Goal: Task Accomplishment & Management: Complete application form

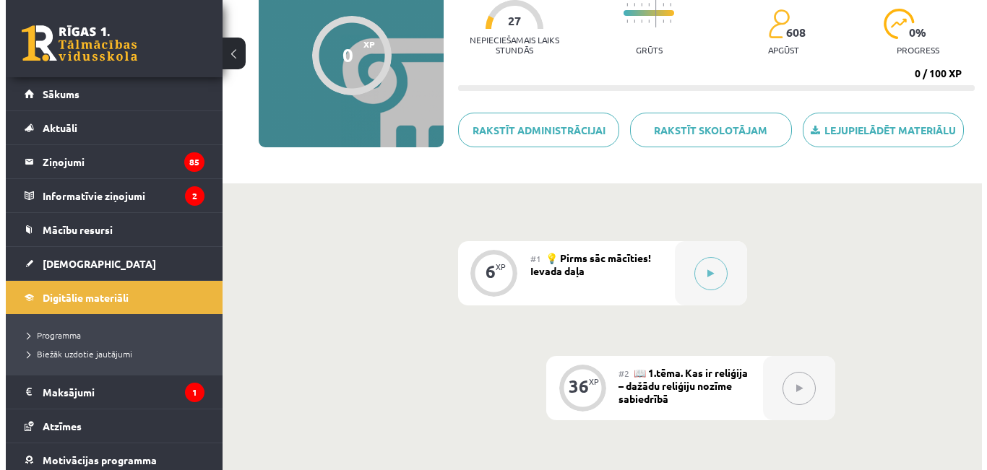
scroll to position [150, 0]
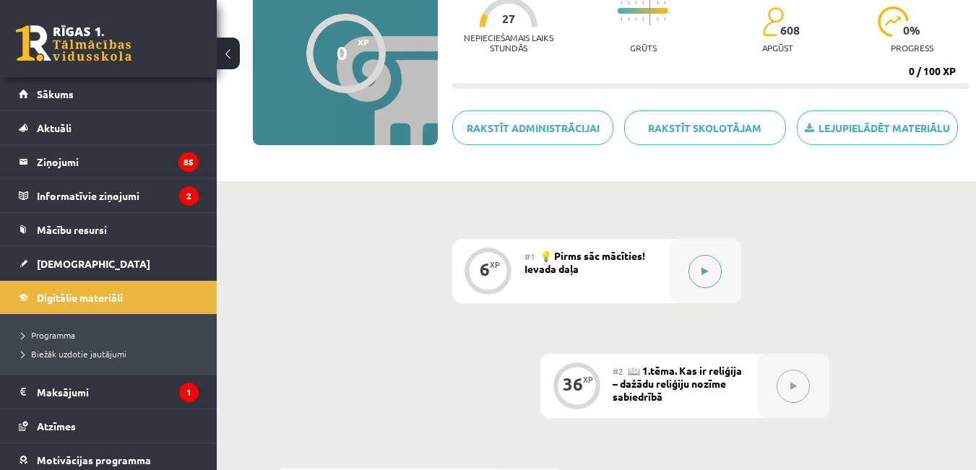
click at [708, 272] on icon at bounding box center [704, 271] width 7 height 9
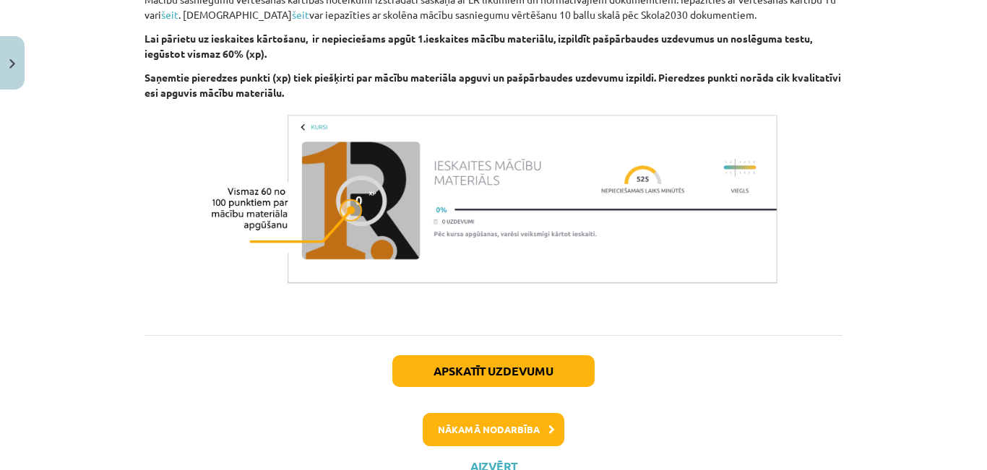
scroll to position [1558, 0]
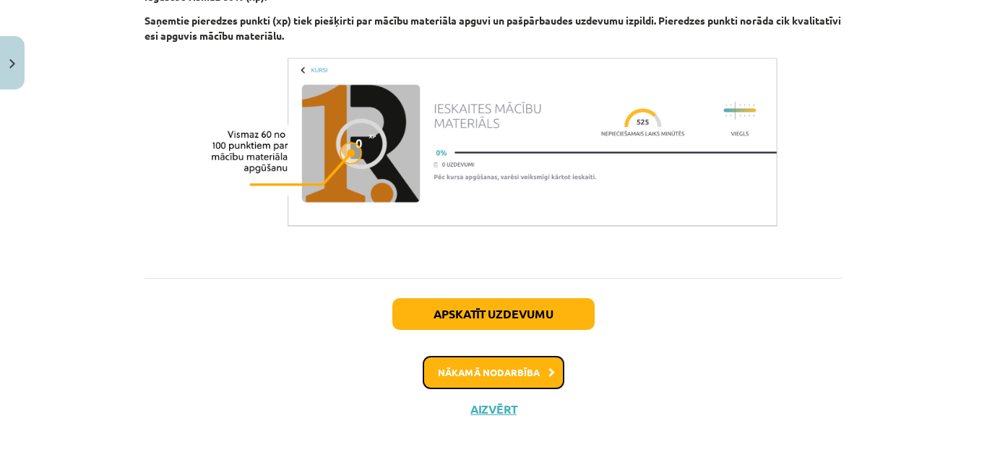
click at [518, 361] on button "Nākamā nodarbība" at bounding box center [494, 372] width 142 height 33
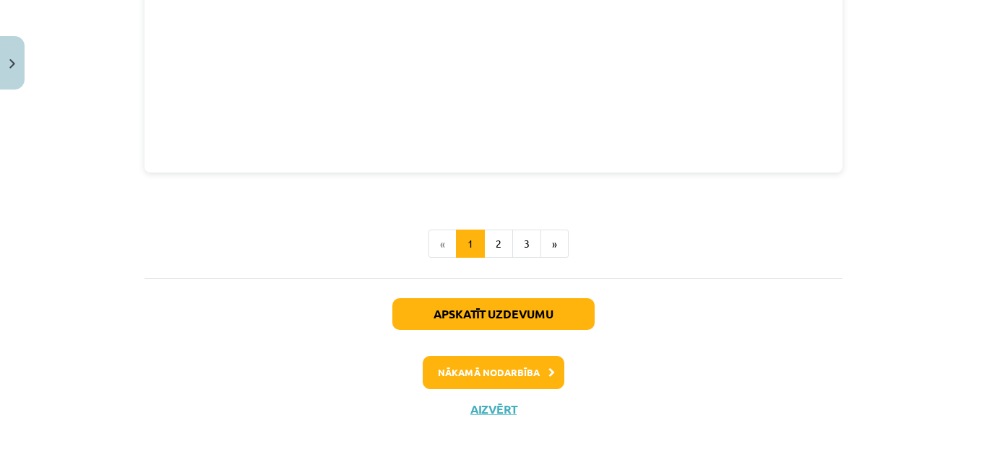
scroll to position [1875, 0]
click at [515, 356] on button "Nākamā nodarbība" at bounding box center [494, 372] width 142 height 33
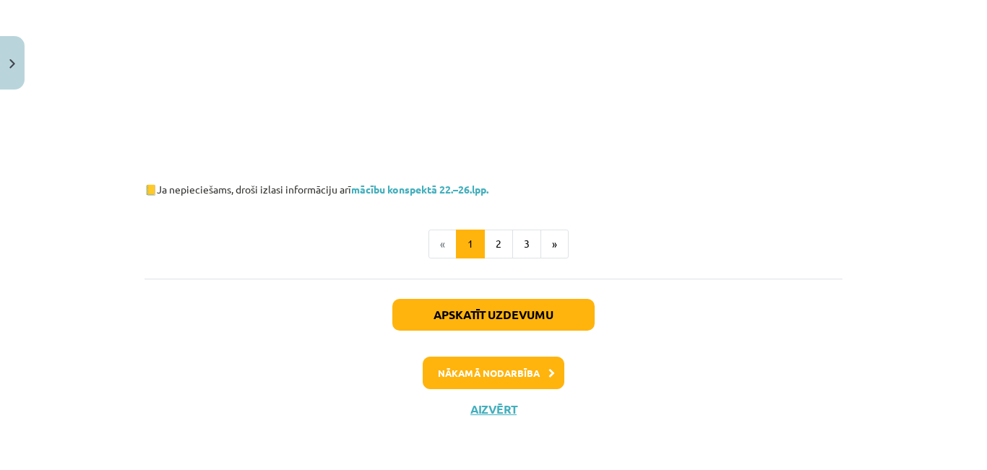
scroll to position [926, 0]
click at [525, 357] on button "Nākamā nodarbība" at bounding box center [494, 373] width 142 height 33
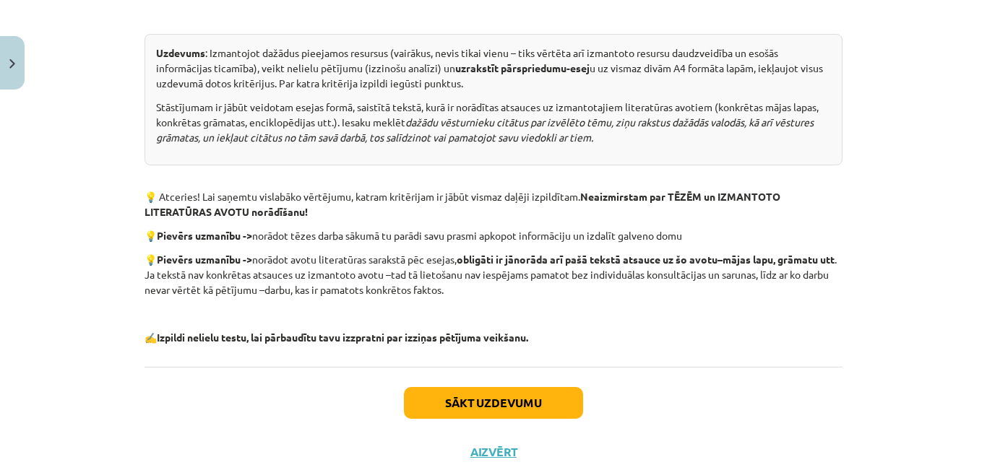
scroll to position [792, 0]
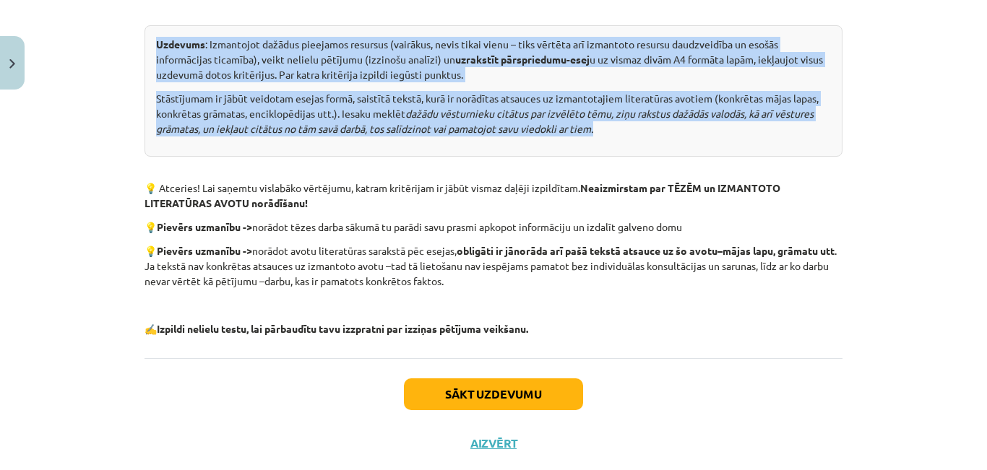
drag, startPoint x: 157, startPoint y: 77, endPoint x: 610, endPoint y: 176, distance: 464.5
click at [610, 157] on div "Uzdevums : Izmantojot dažādus pieejamos resursus (vairākus, nevis tikai vienu –…" at bounding box center [493, 90] width 698 height 131
copy div "Uzdevums : Izmantojot dažādus pieejamos resursus (vairākus, nevis tikai vienu –…"
drag, startPoint x: 154, startPoint y: 226, endPoint x: 490, endPoint y: 337, distance: 353.9
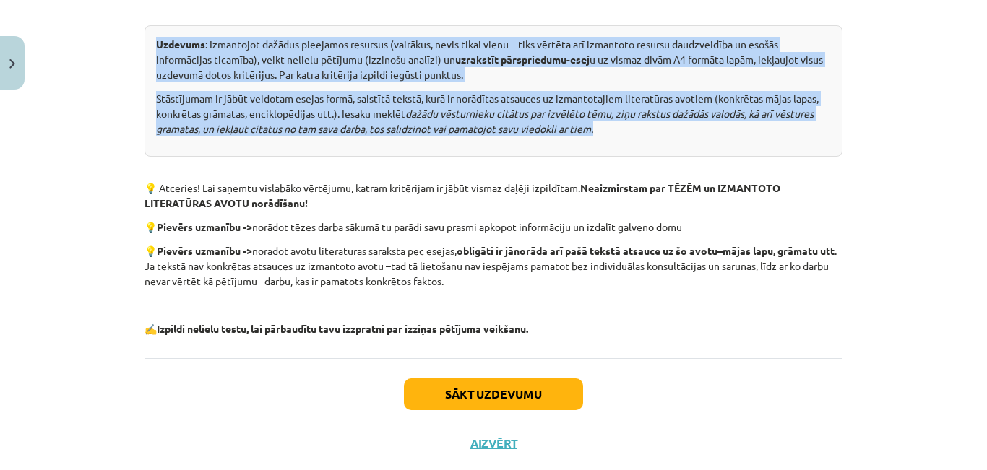
copy div "tceries! Lai saņemtu vislabāko vērtējumu, katram kritērijam ir jābūt vismaz daļ…"
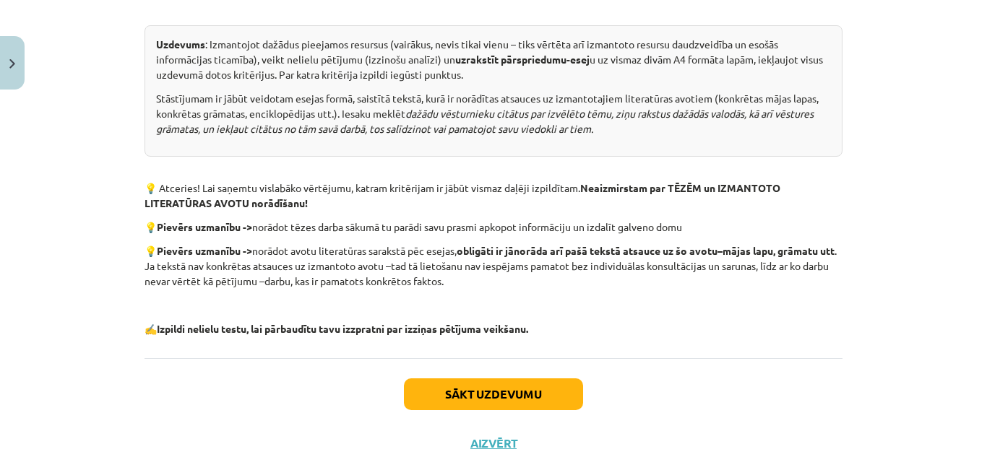
click at [103, 146] on div "Mācību tēma: Vēstures ii - 12. klases 1. ieskaites mācību materiāls #4 ✅ Patstā…" at bounding box center [493, 235] width 987 height 470
drag, startPoint x: 151, startPoint y: 74, endPoint x: 567, endPoint y: 327, distance: 487.3
copy div "Loremips : Dolorsitam consect adipiscin elitsedd (eiusmodt, incid utlab etdol –…"
click at [125, 40] on div "Mācību tēma: Vēstures ii - 12. klases 1. ieskaites mācību materiāls #4 ✅ Patstā…" at bounding box center [493, 235] width 987 height 470
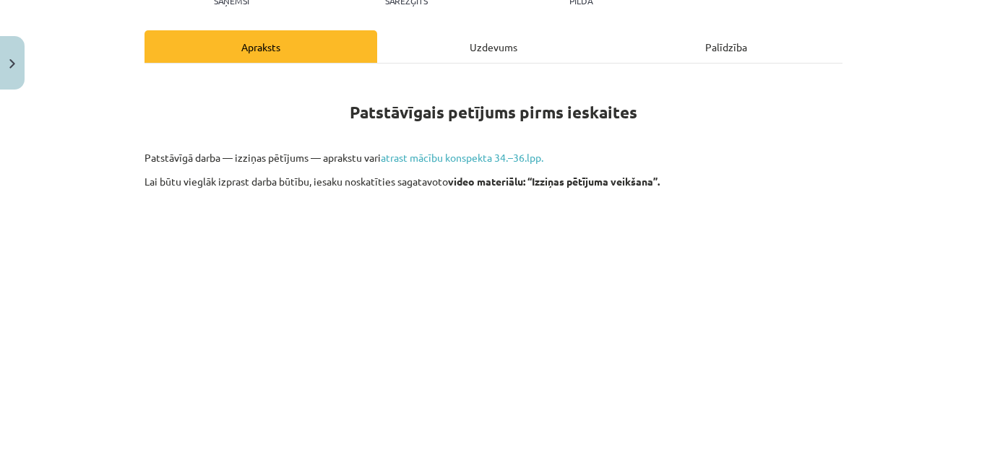
scroll to position [163, 0]
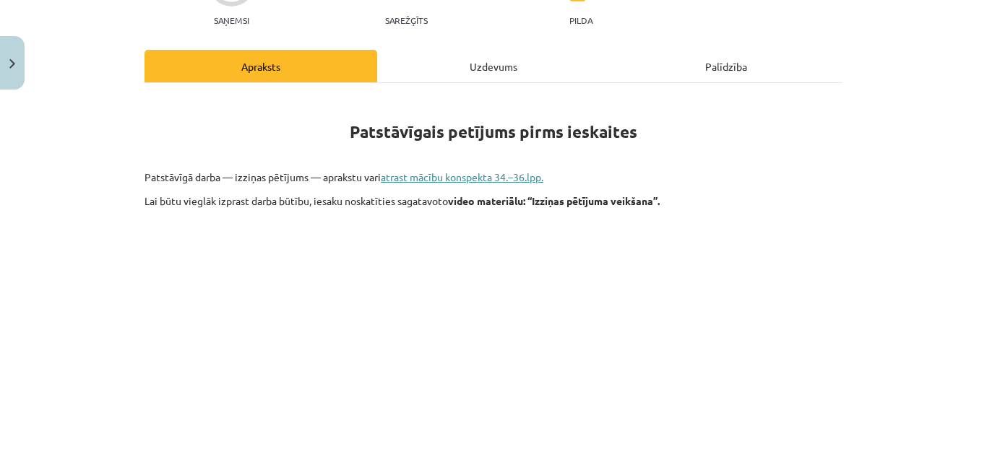
click at [471, 183] on link "atrast mācību konspekta 34.–36.lpp." at bounding box center [462, 176] width 163 height 13
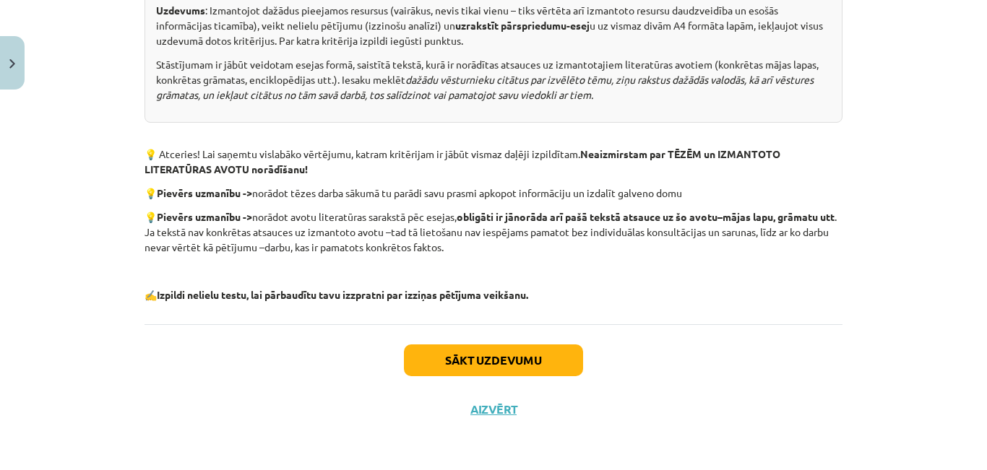
scroll to position [904, 0]
drag, startPoint x: 517, startPoint y: 374, endPoint x: 525, endPoint y: 357, distance: 19.1
click at [525, 357] on div "Sākt uzdevumu Aizvērt" at bounding box center [493, 374] width 698 height 101
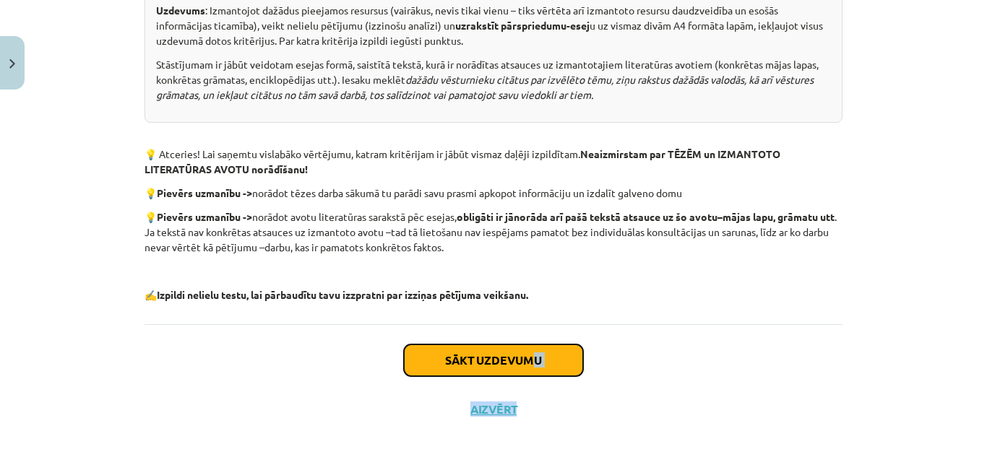
click at [525, 357] on button "Sākt uzdevumu" at bounding box center [493, 361] width 179 height 32
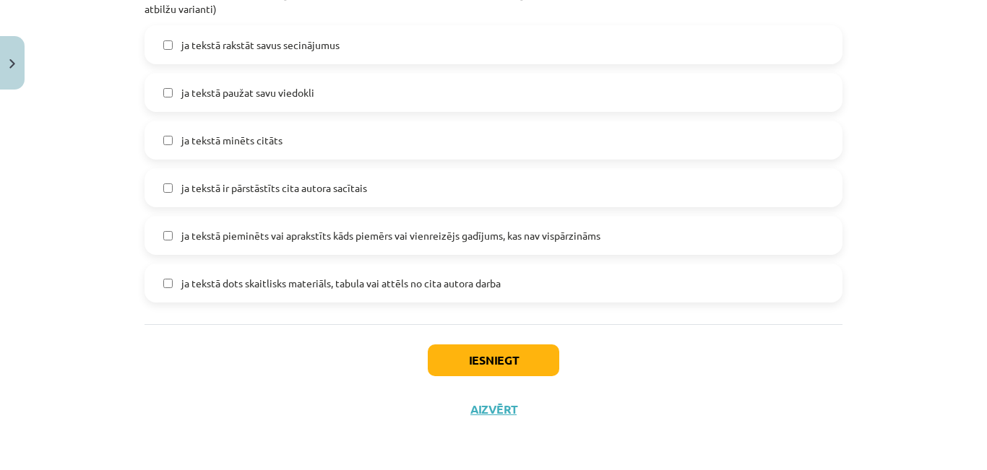
scroll to position [1332, 0]
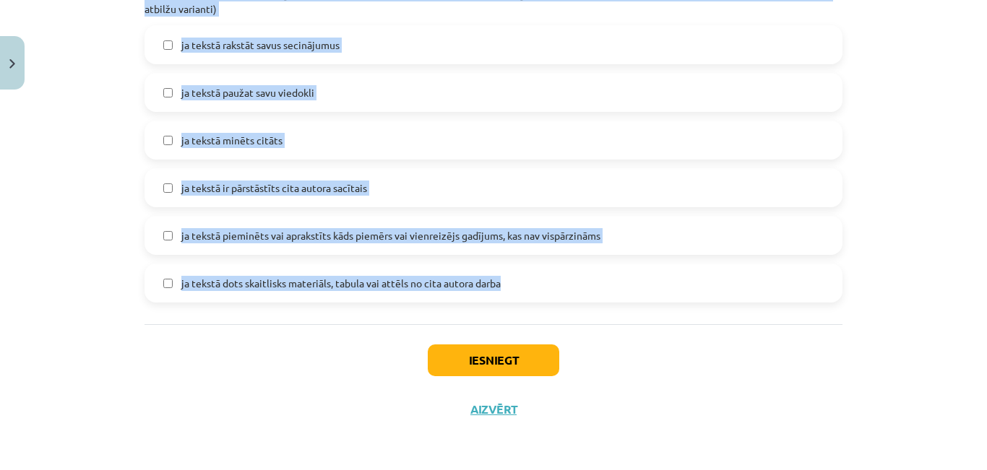
drag, startPoint x: 142, startPoint y: 295, endPoint x: 665, endPoint y: 306, distance: 523.8
copy form "3 . Lo IPSUMDOLOR SITAM – CONSECT ADIPISCI elitseddoe temp incididunt ut labore…"
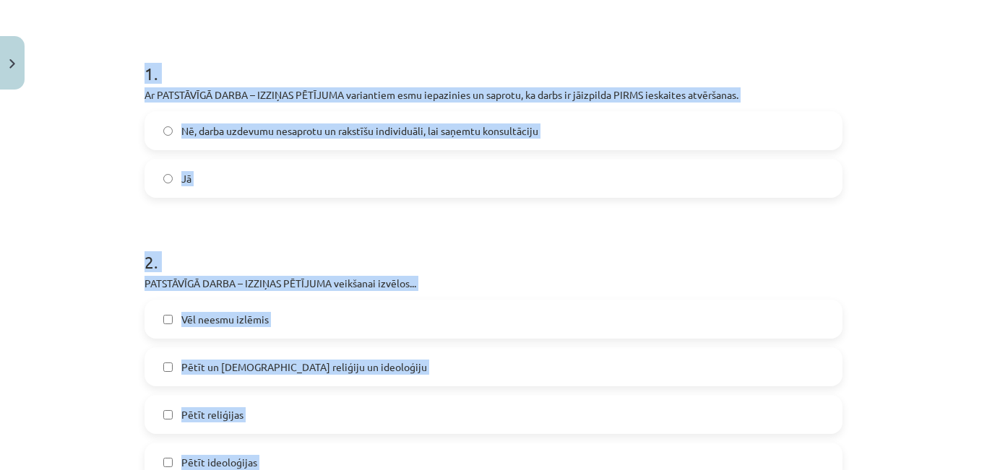
scroll to position [237, 0]
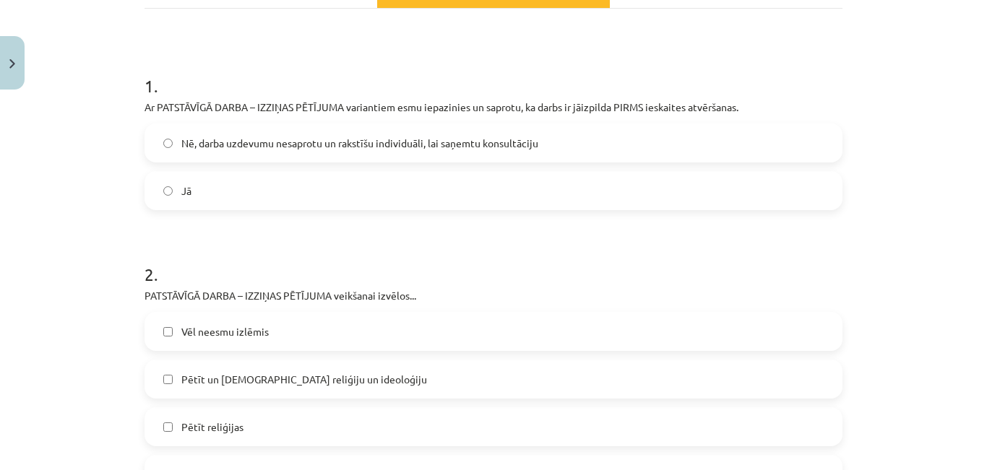
click at [178, 203] on label "Jā" at bounding box center [493, 191] width 695 height 36
click at [324, 387] on span "Pētīt un [DEMOGRAPHIC_DATA] reliģiju un ideoloģiju" at bounding box center [304, 379] width 246 height 15
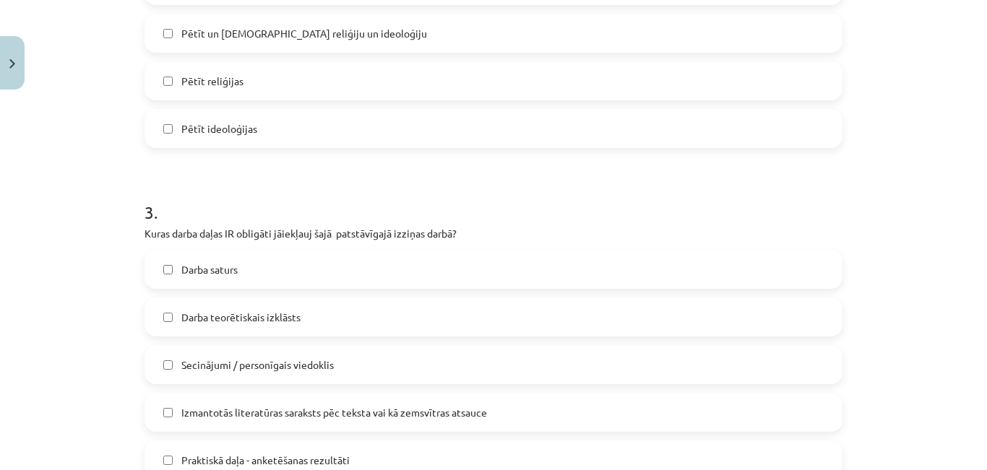
scroll to position [632, 0]
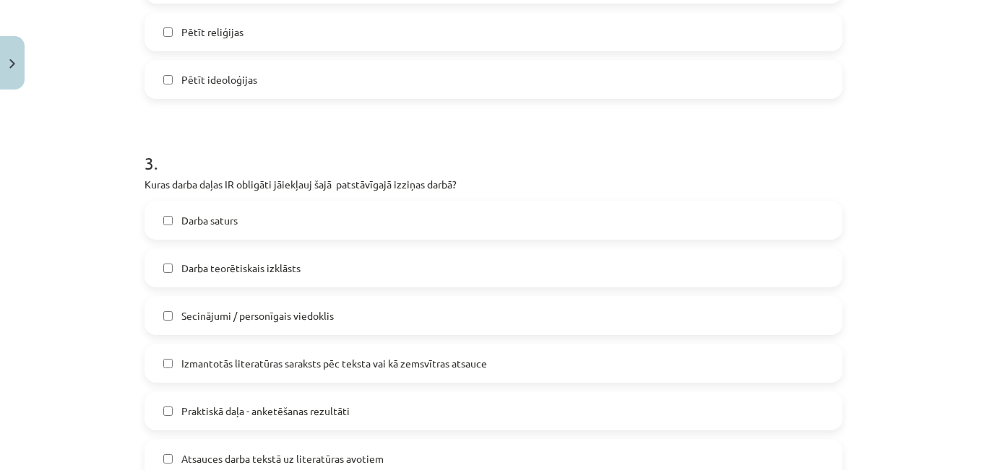
click at [240, 50] on label "Pētīt reliģijas" at bounding box center [493, 32] width 695 height 36
drag, startPoint x: 986, startPoint y: 189, endPoint x: 986, endPoint y: 230, distance: 40.5
click at [986, 230] on div at bounding box center [986, 235] width 1 height 470
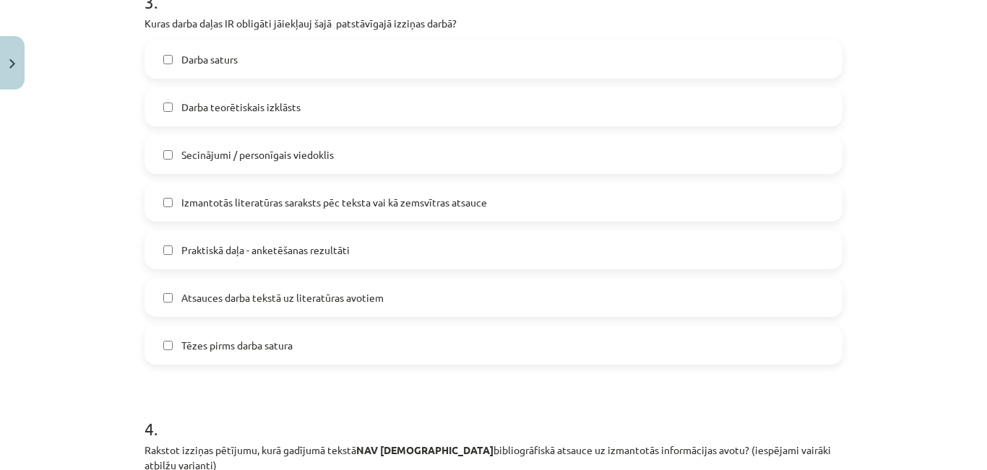
scroll to position [796, 0]
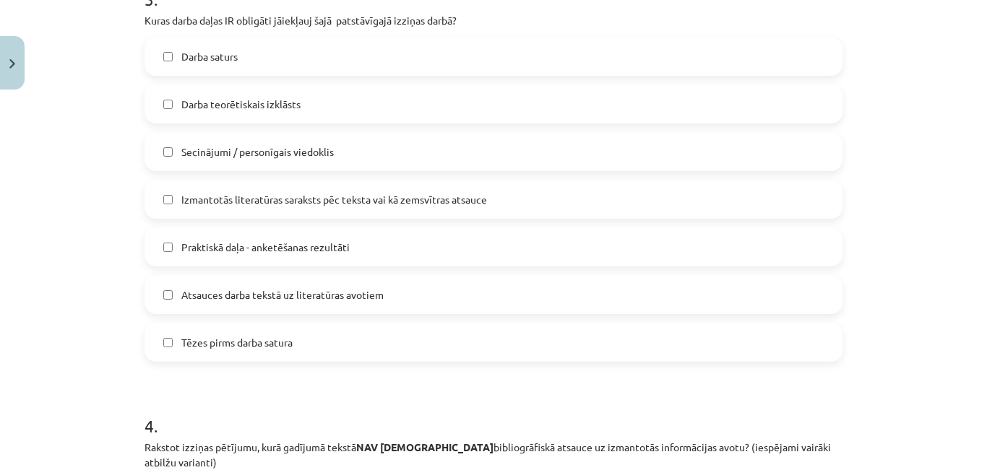
click at [223, 74] on label "Darba saturs" at bounding box center [493, 56] width 695 height 36
click at [257, 112] on span "Darba teorētiskais izklāsts" at bounding box center [240, 104] width 119 height 15
click at [276, 160] on span "Secinājumi / personīgais viedoklis" at bounding box center [257, 151] width 152 height 15
click at [293, 207] on span "Izmantotās literatūras saraksts pēc teksta vai kā zemsvītras atsauce" at bounding box center [334, 199] width 306 height 15
click at [297, 313] on label "Atsauces darba tekstā uz literatūras avotiem" at bounding box center [493, 295] width 695 height 36
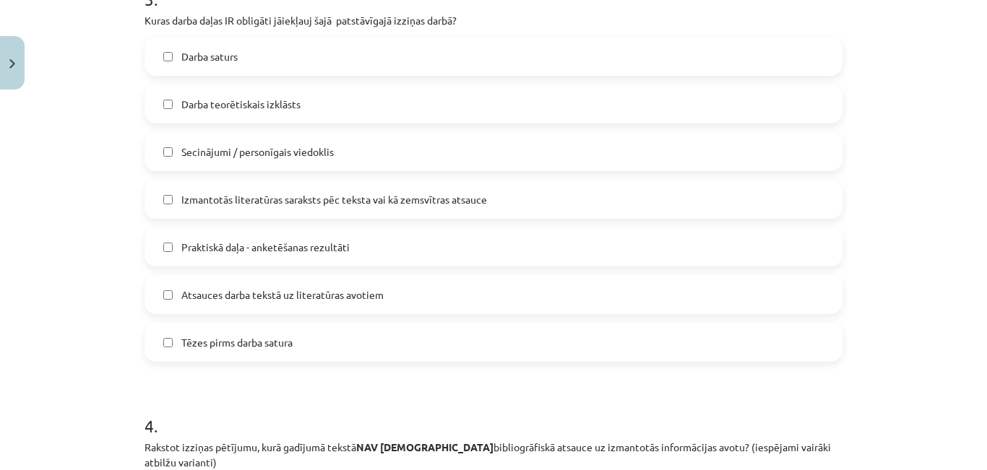
click at [289, 350] on span "Tēzes pirms darba satura" at bounding box center [236, 342] width 111 height 15
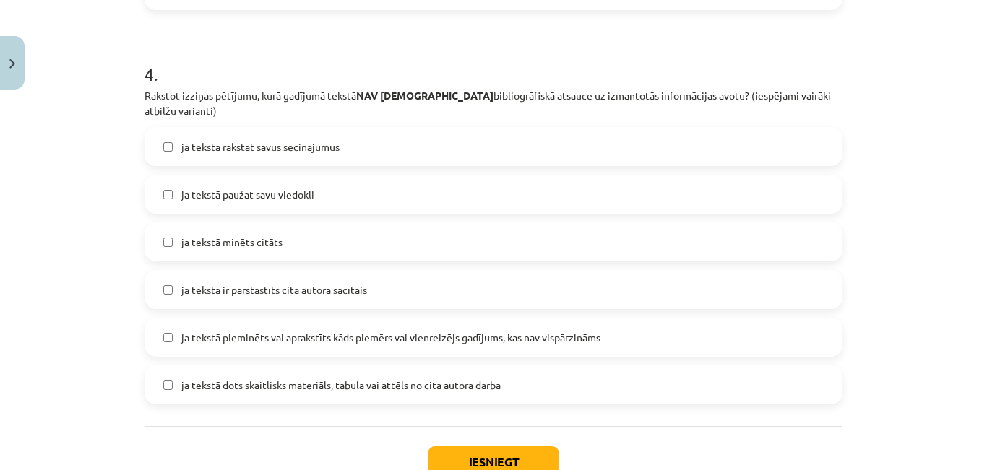
scroll to position [1186, 0]
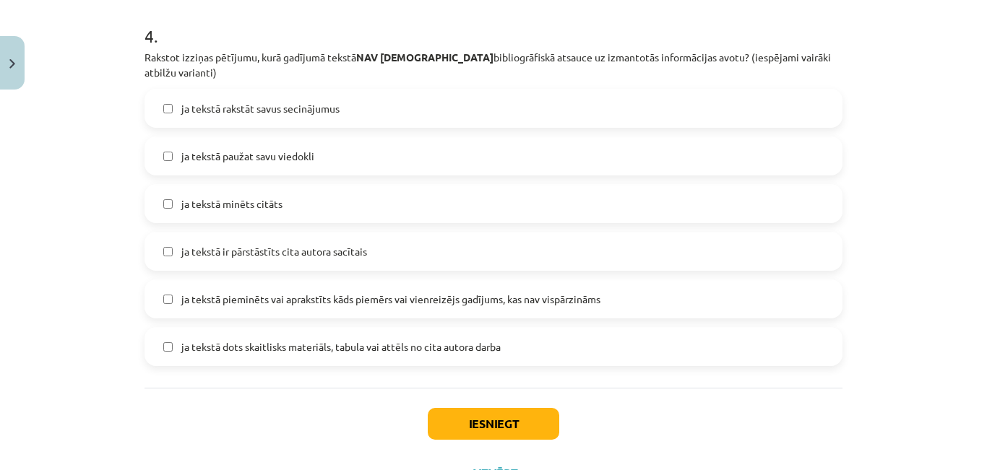
click at [196, 116] on span "ja tekstā rakstāt savus secinājumus" at bounding box center [260, 108] width 158 height 15
click at [217, 164] on span "ja tekstā paužat savu viedokli" at bounding box center [247, 156] width 133 height 15
click at [203, 307] on span "ja tekstā pieminēts vai aprakstīts kāds piemērs vai vienreizējs gadījums, kas n…" at bounding box center [390, 299] width 419 height 15
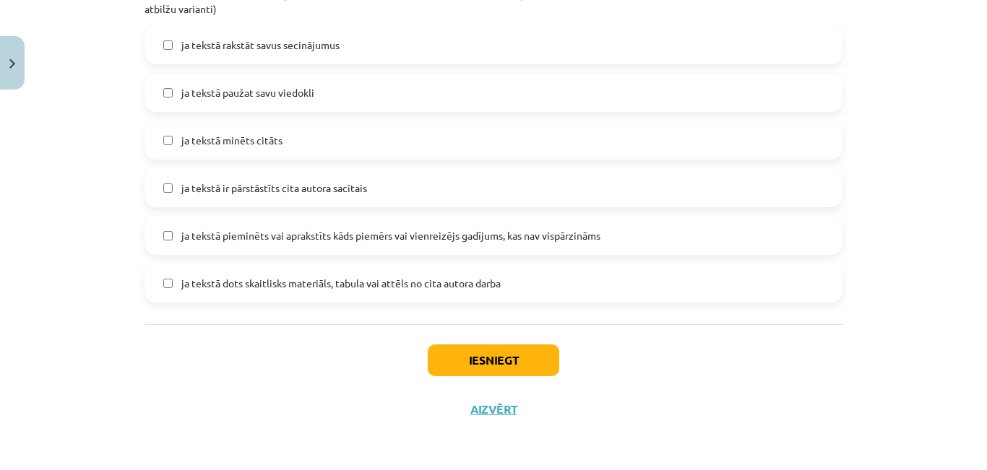
scroll to position [1332, 0]
click at [535, 353] on button "Iesniegt" at bounding box center [493, 361] width 131 height 32
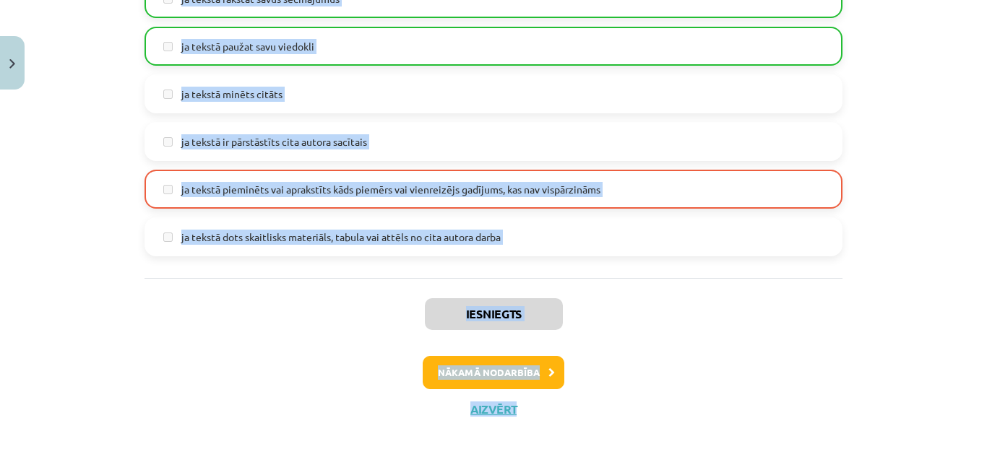
scroll to position [1383, 0]
drag, startPoint x: 215, startPoint y: 122, endPoint x: 854, endPoint y: 312, distance: 667.0
click at [854, 312] on div "Mācību tēma: Vēstures ii - 12. klases 1. ieskaites mācību materiāls #4 ✅ Patstā…" at bounding box center [493, 235] width 987 height 470
copy div "3 . Lo IPSUMDOLOR SITAM – CONSECT ADIPISCI elitseddoe temp incididunt ut labore…"
click at [356, 142] on div "ja tekstā rakstāt savus secinājumus ja tekstā paužat savu viedokli ja tekstā mi…" at bounding box center [493, 117] width 698 height 277
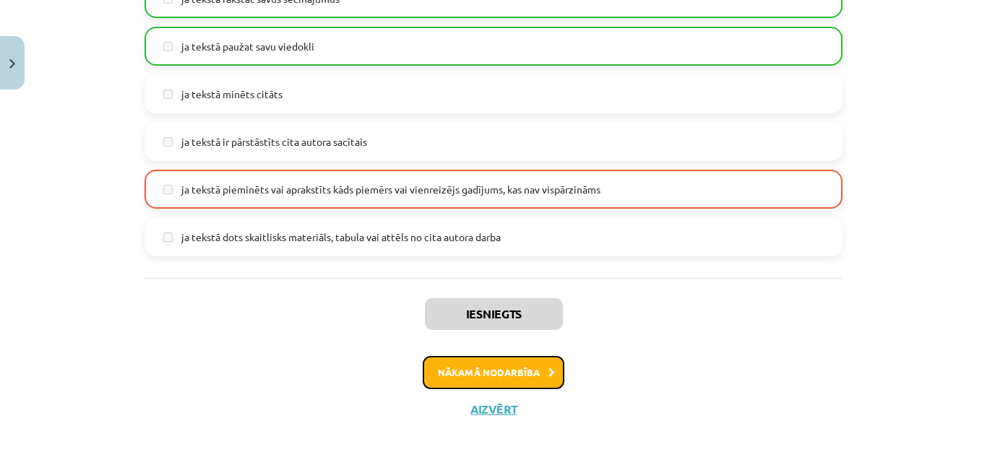
click at [523, 369] on button "Nākamā nodarbība" at bounding box center [494, 372] width 142 height 33
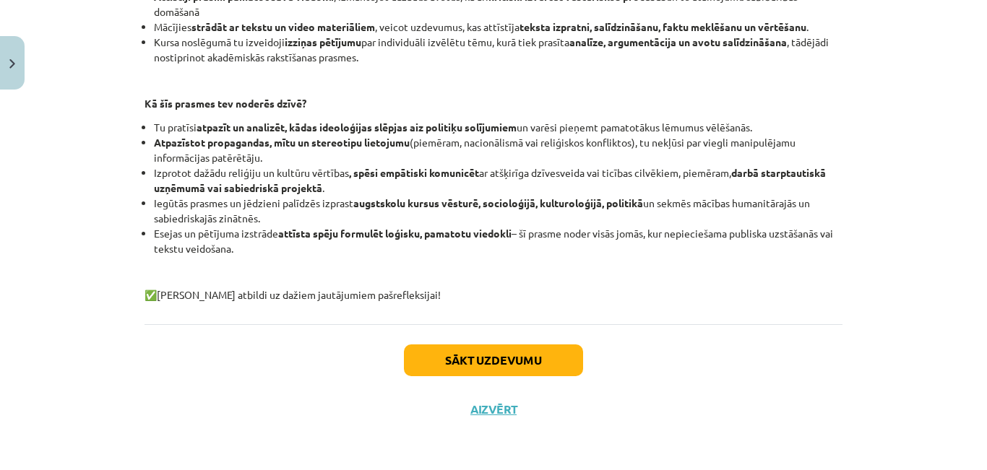
scroll to position [431, 0]
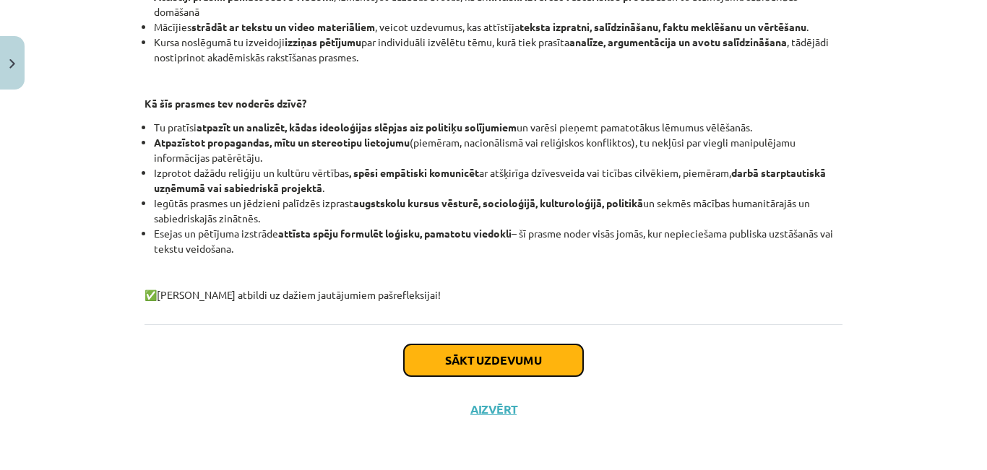
click at [530, 350] on button "Sākt uzdevumu" at bounding box center [493, 361] width 179 height 32
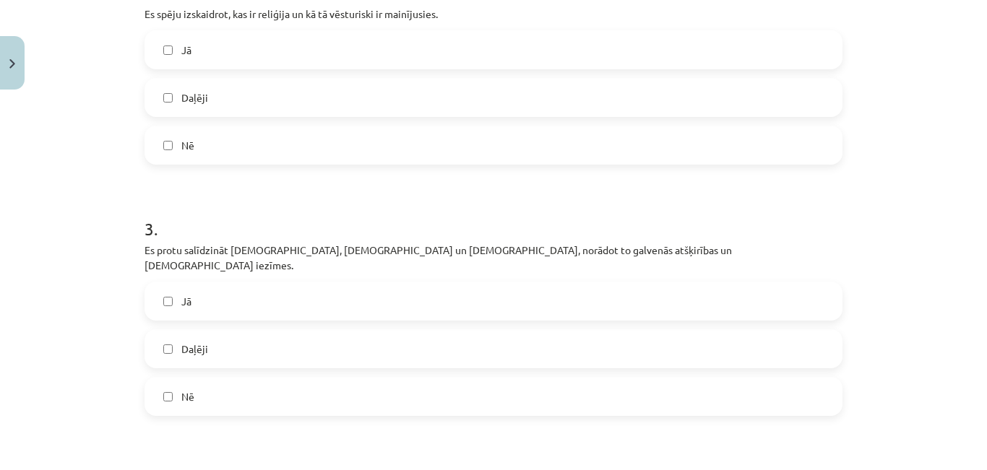
scroll to position [941, 0]
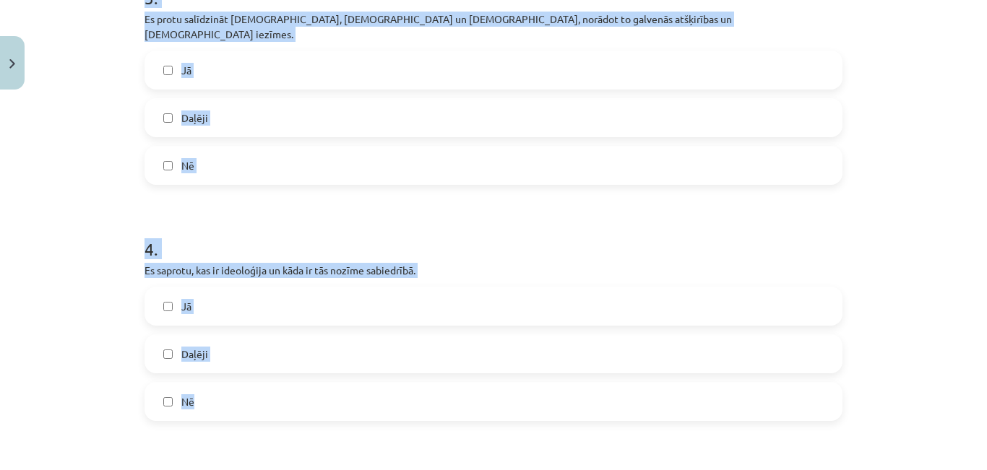
drag, startPoint x: 134, startPoint y: 303, endPoint x: 482, endPoint y: 443, distance: 375.1
click at [482, 420] on label "Nē" at bounding box center [493, 402] width 695 height 36
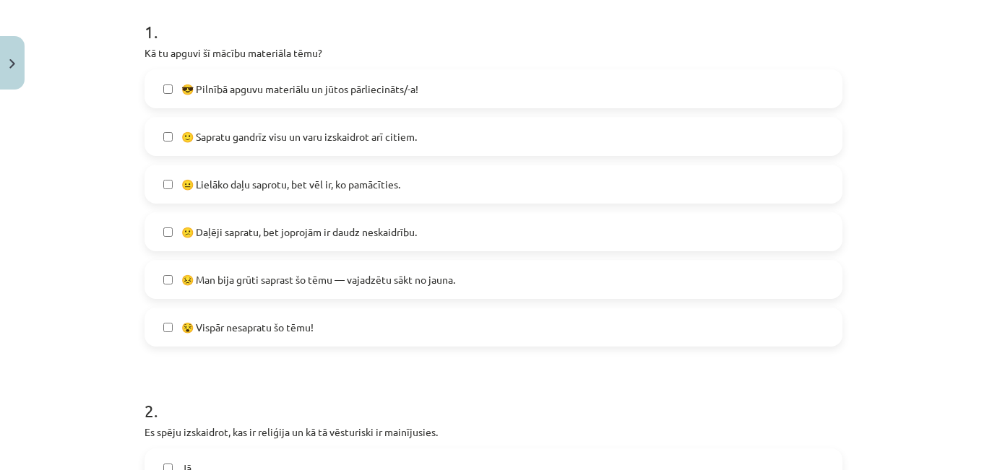
scroll to position [276, 0]
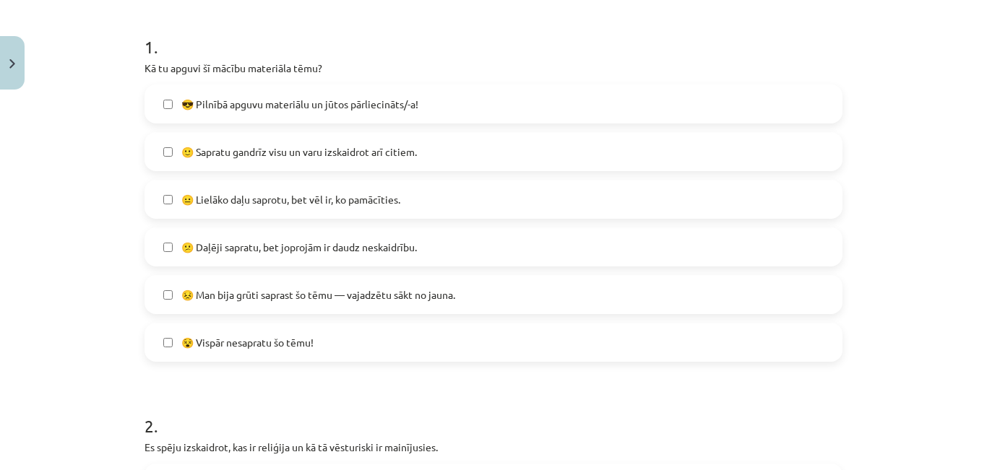
click at [409, 160] on span "🙂 Sapratu gandrīz visu un varu izskaidrot arī citiem." at bounding box center [299, 151] width 236 height 15
click at [483, 217] on label "😐 Lielāko daļu saprotu, bet vēl ir, ko pamācīties." at bounding box center [493, 199] width 695 height 36
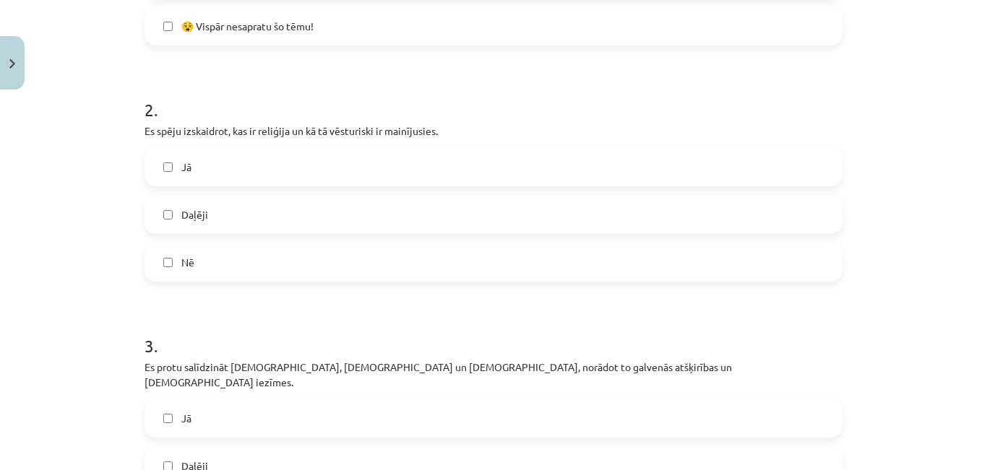
scroll to position [602, 0]
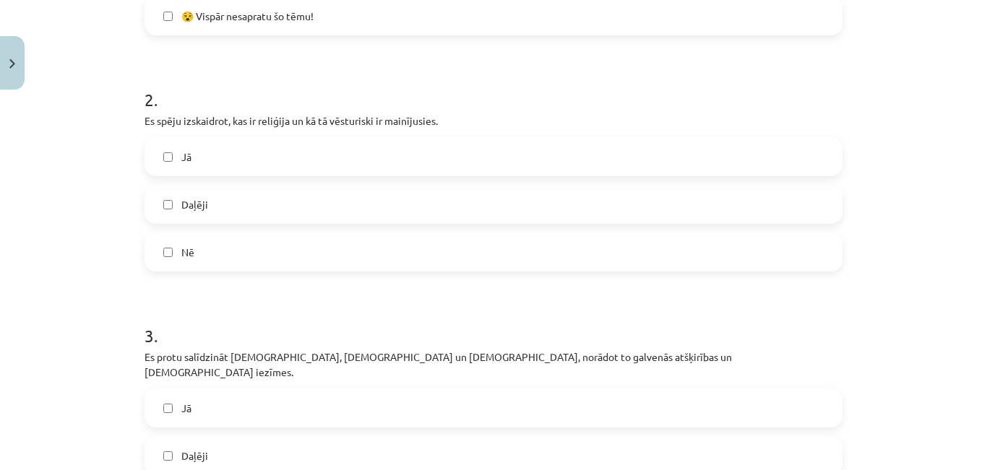
click at [220, 223] on label "Daļēji" at bounding box center [493, 204] width 695 height 36
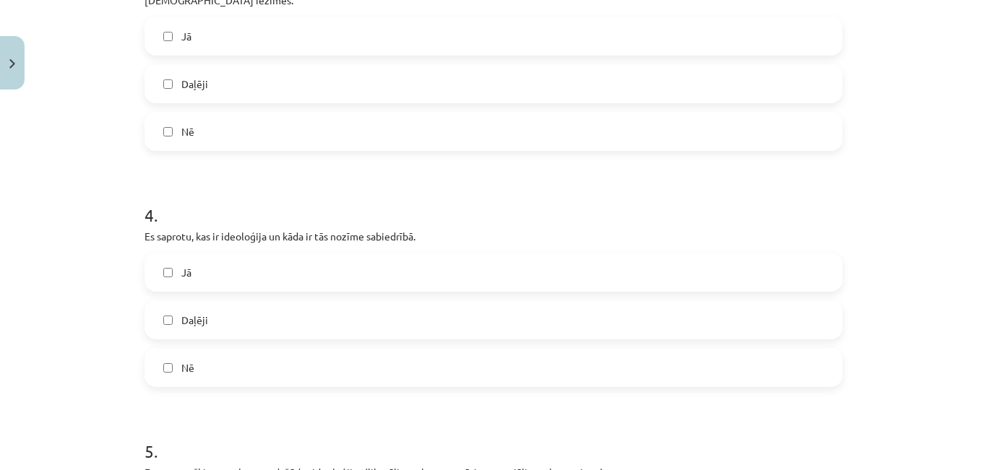
scroll to position [990, 0]
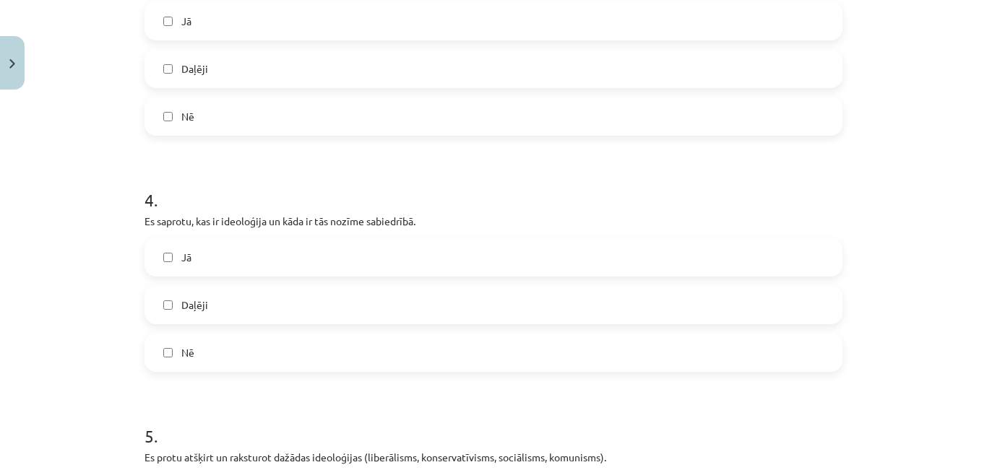
click at [234, 39] on label "Jā" at bounding box center [493, 21] width 695 height 36
click at [217, 275] on label "Jā" at bounding box center [493, 257] width 695 height 36
click at [269, 371] on label "Nē" at bounding box center [493, 352] width 695 height 36
drag, startPoint x: 986, startPoint y: 222, endPoint x: 985, endPoint y: 292, distance: 70.1
click at [985, 320] on div at bounding box center [493, 320] width 987 height 0
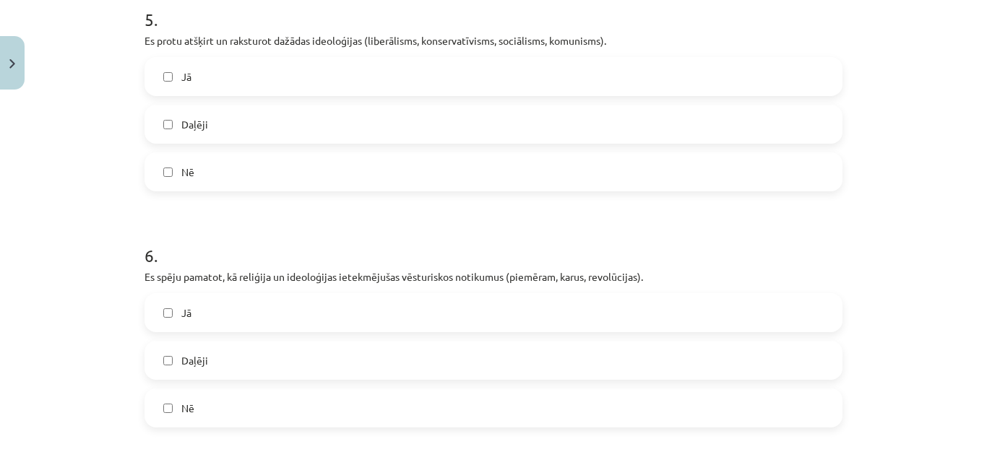
scroll to position [1422, 0]
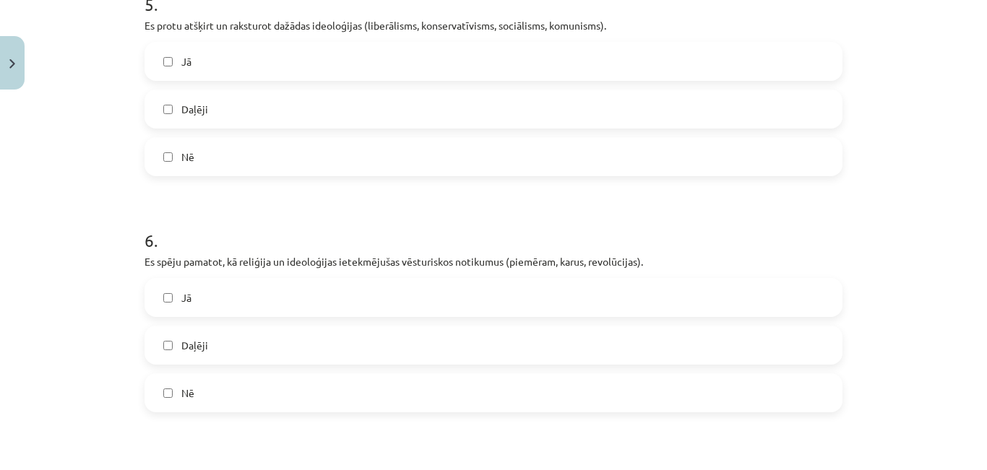
click at [449, 79] on label "Jā" at bounding box center [493, 61] width 695 height 36
click at [187, 353] on span "Daļēji" at bounding box center [194, 345] width 27 height 15
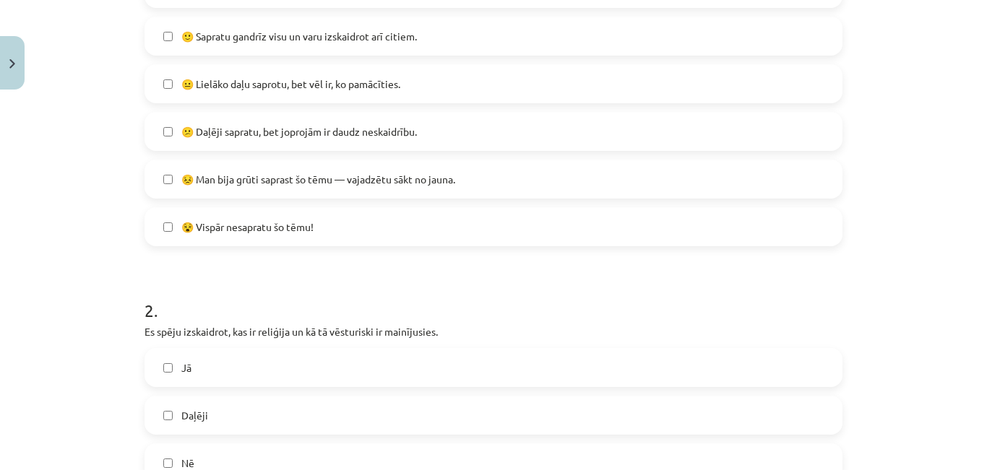
scroll to position [367, 0]
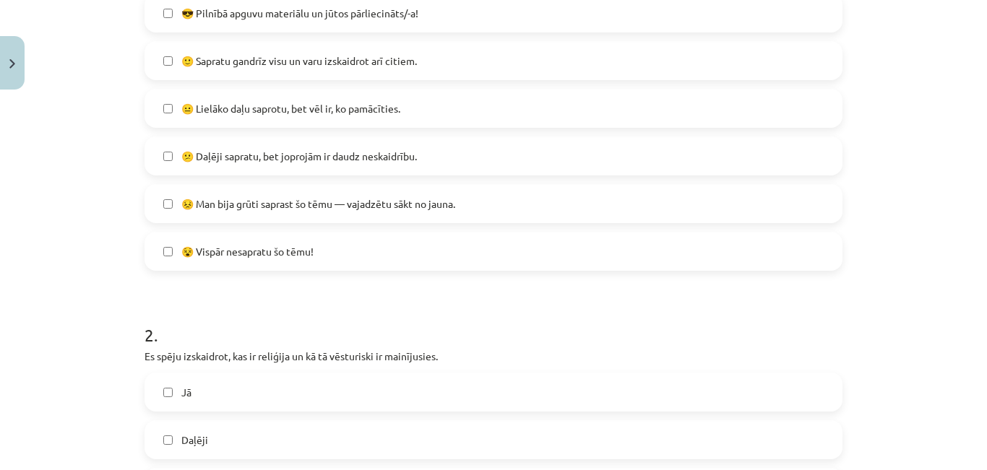
click at [343, 69] on span "🙂 Sapratu gandrīz visu un varu izskaidrot arī citiem." at bounding box center [299, 60] width 236 height 15
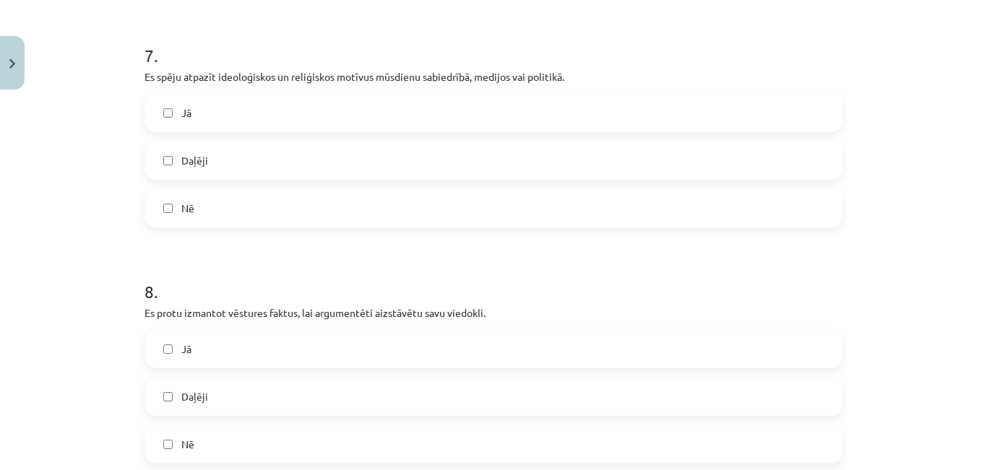
scroll to position [1888, 0]
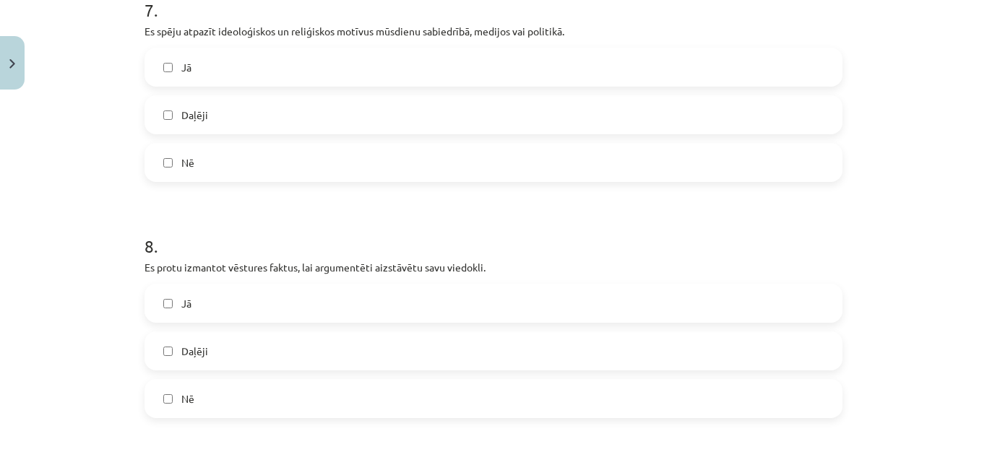
click at [390, 133] on label "Daļēji" at bounding box center [493, 115] width 695 height 36
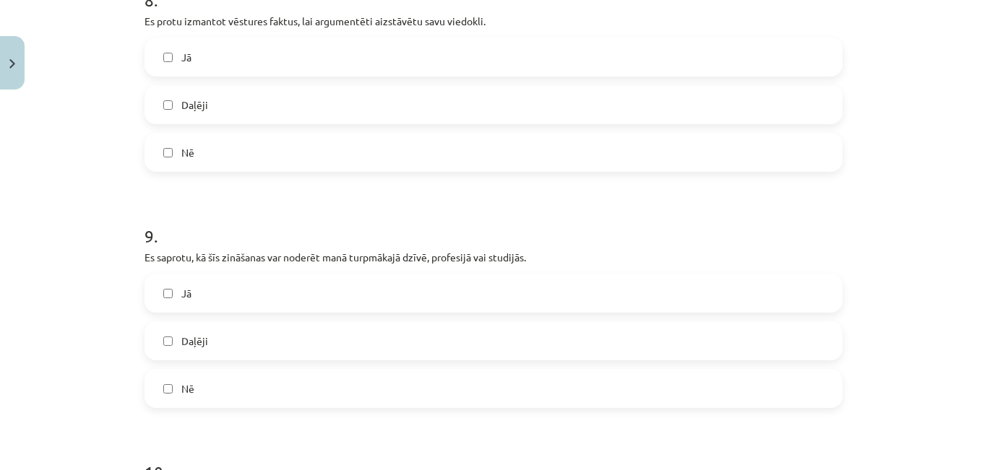
scroll to position [2159, 0]
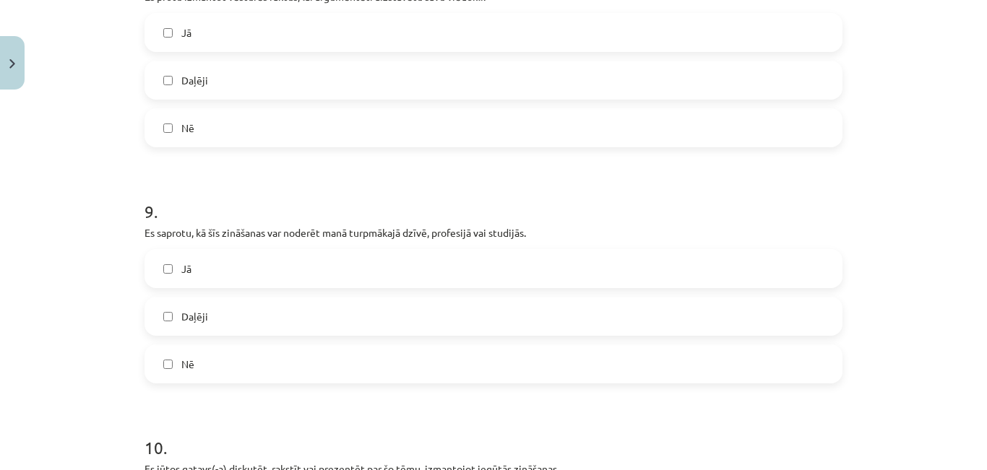
click at [308, 98] on label "Daļēji" at bounding box center [493, 80] width 695 height 36
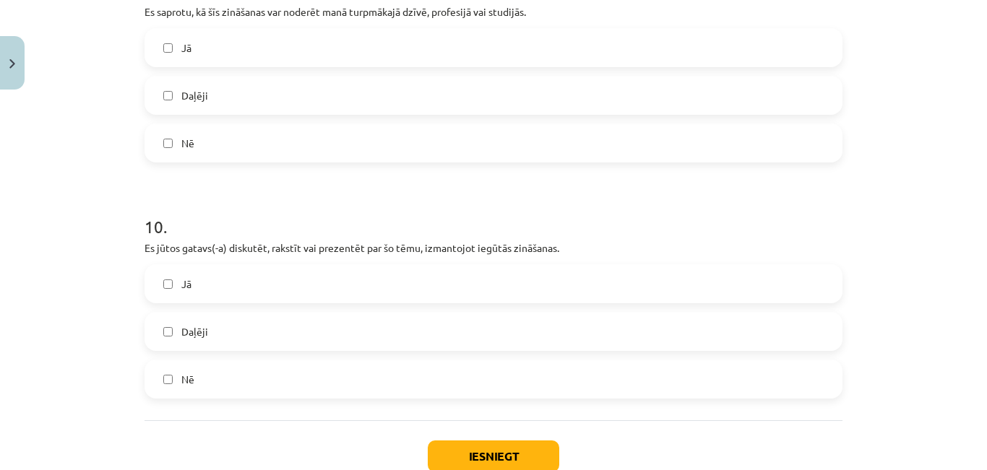
scroll to position [2390, 0]
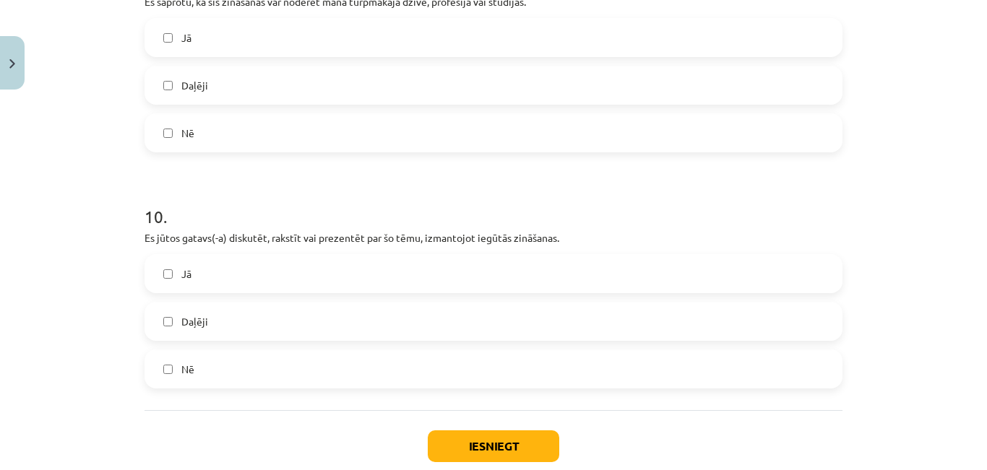
click at [296, 56] on label "Jā" at bounding box center [493, 38] width 695 height 36
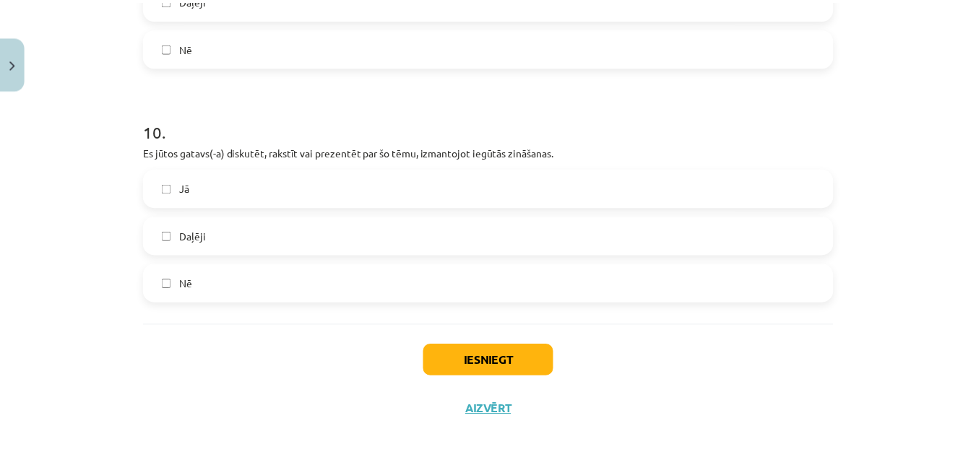
scroll to position [2582, 0]
click at [629, 248] on label "Daļēji" at bounding box center [493, 235] width 695 height 36
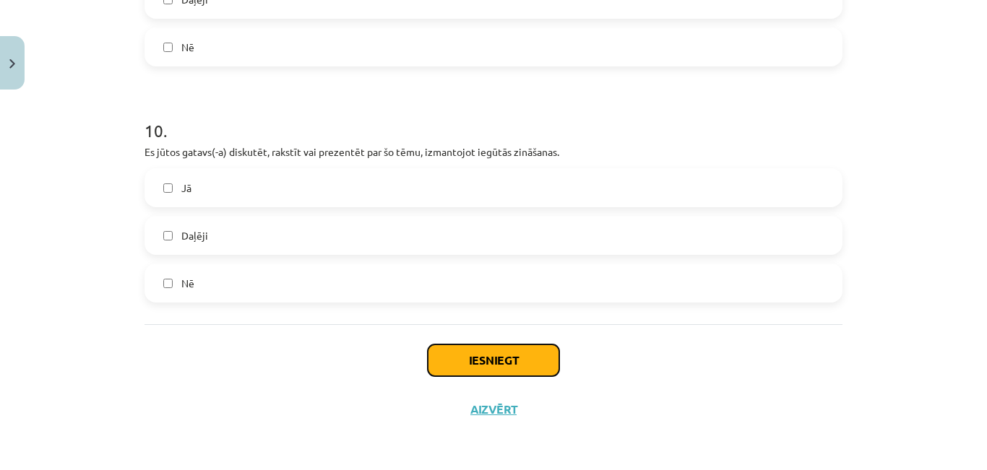
click at [488, 376] on button "Iesniegt" at bounding box center [493, 361] width 131 height 32
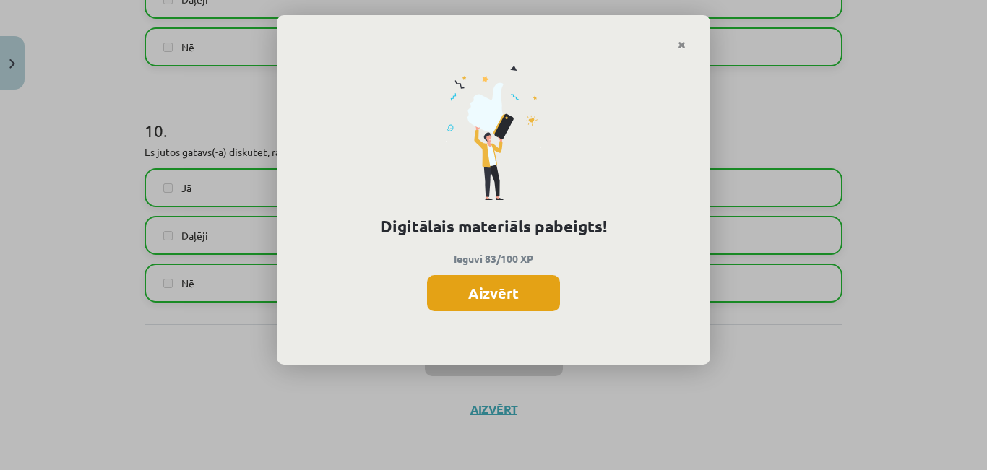
click at [493, 300] on button "Aizvērt" at bounding box center [493, 293] width 133 height 36
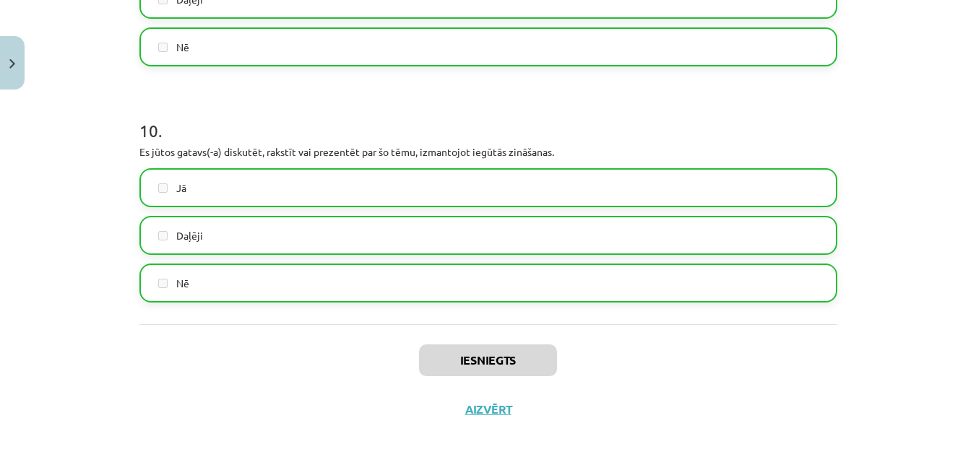
scroll to position [2617, 0]
click at [483, 402] on button "Aizvērt" at bounding box center [488, 409] width 55 height 14
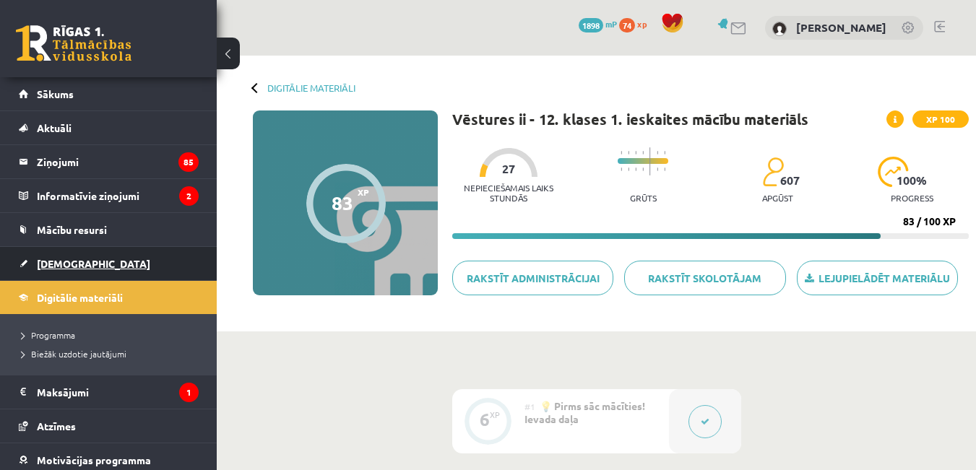
click at [64, 261] on span "[DEMOGRAPHIC_DATA]" at bounding box center [93, 263] width 113 height 13
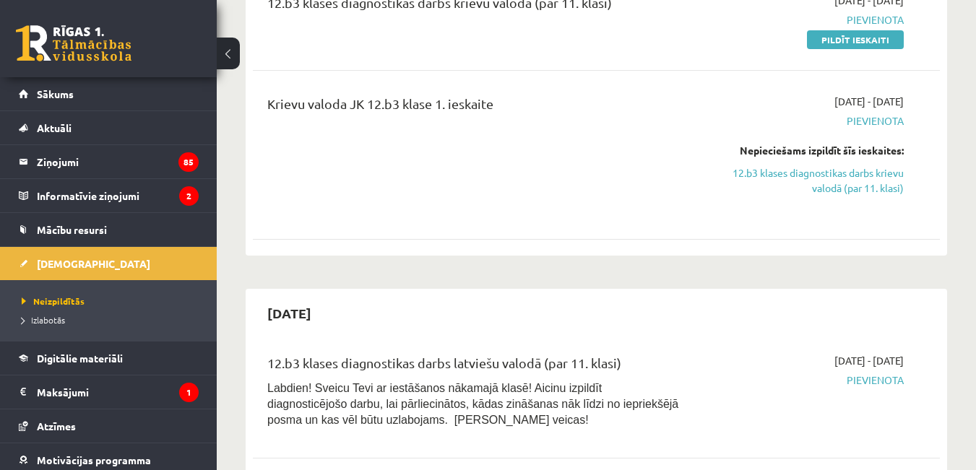
scroll to position [1749, 0]
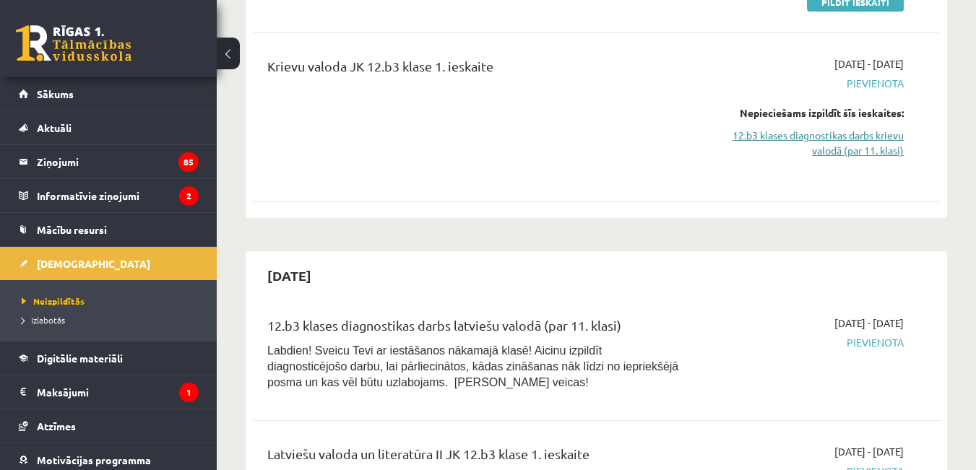
click at [858, 158] on link "12.b3 klases diagnostikas darbs krievu valodā (par 11. klasi)" at bounding box center [805, 143] width 198 height 30
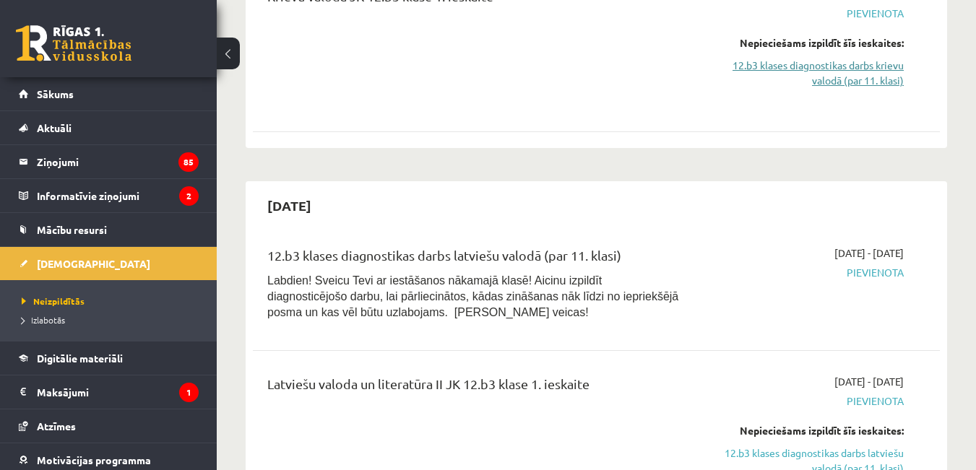
click at [852, 88] on link "12.b3 klases diagnostikas darbs krievu valodā (par 11. klasi)" at bounding box center [805, 73] width 198 height 30
click at [832, 88] on link "12.b3 klases diagnostikas darbs krievu valodā (par 11. klasi)" at bounding box center [805, 73] width 198 height 30
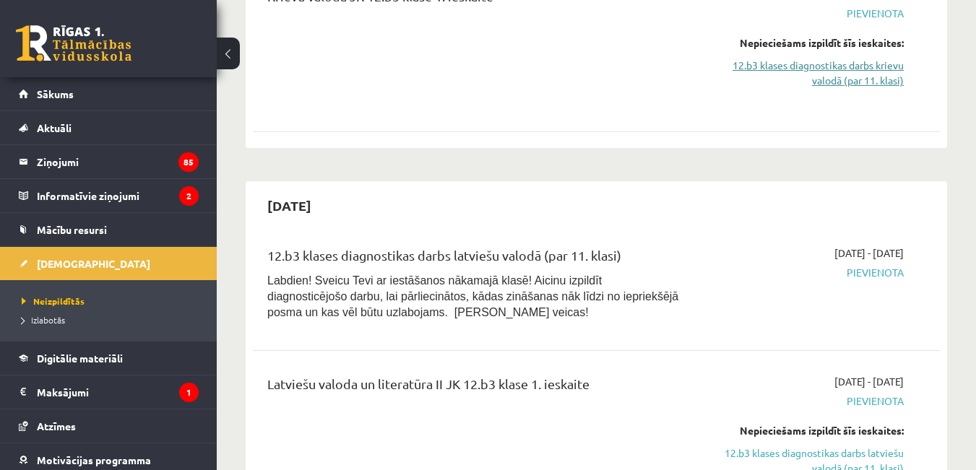
click at [832, 88] on link "12.b3 klases diagnostikas darbs krievu valodā (par 11. klasi)" at bounding box center [805, 73] width 198 height 30
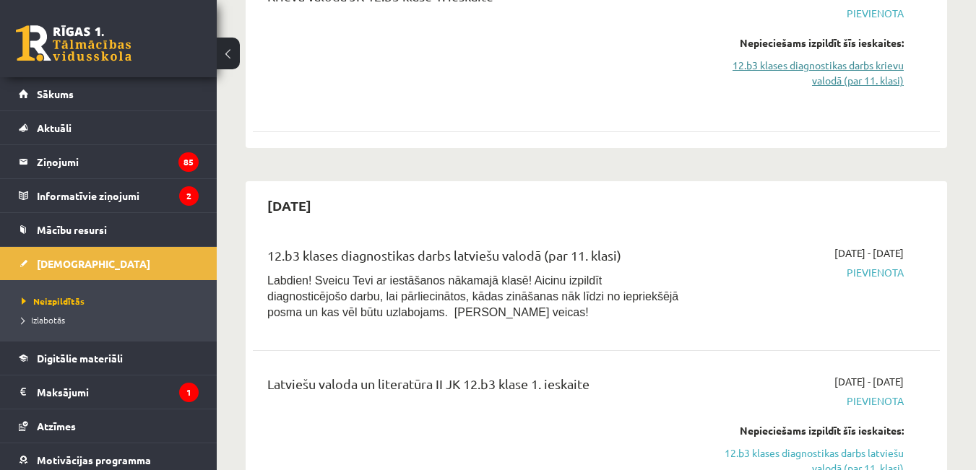
click at [832, 88] on link "12.b3 klases diagnostikas darbs krievu valodā (par 11. klasi)" at bounding box center [805, 73] width 198 height 30
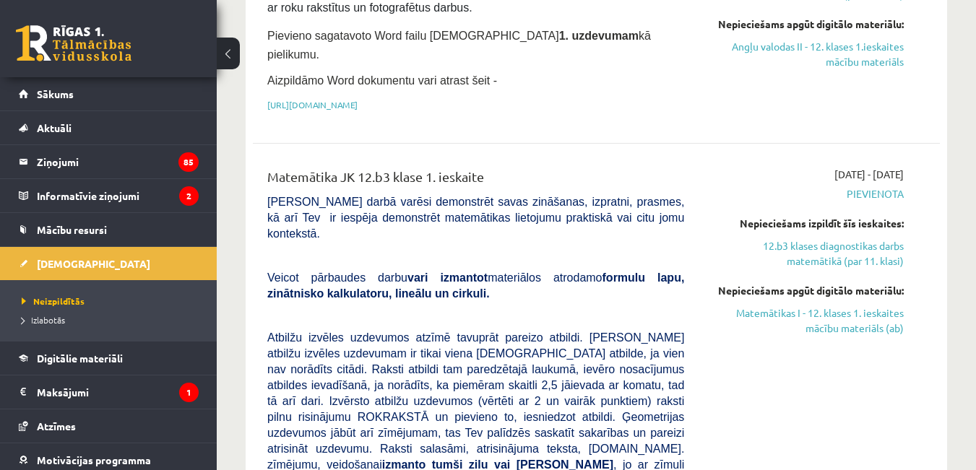
scroll to position [629, 0]
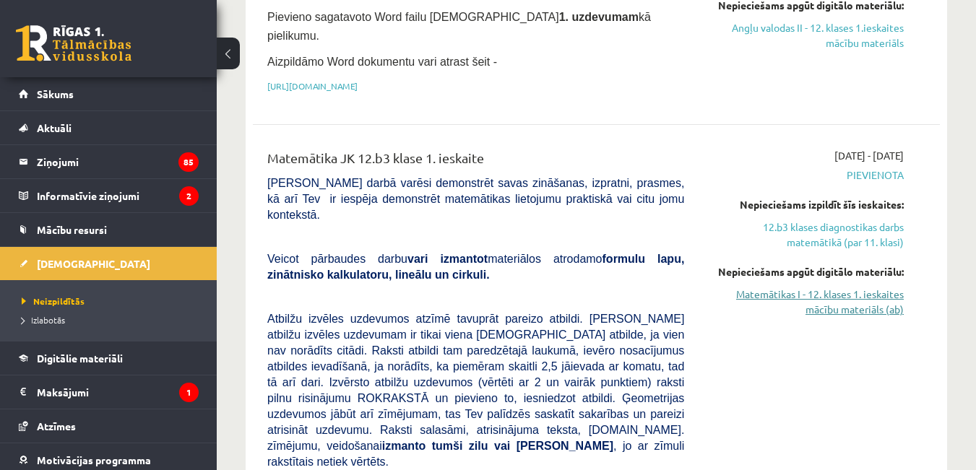
click at [852, 317] on link "Matemātikas I - 12. klases 1. ieskaites mācību materiāls (ab)" at bounding box center [805, 302] width 198 height 30
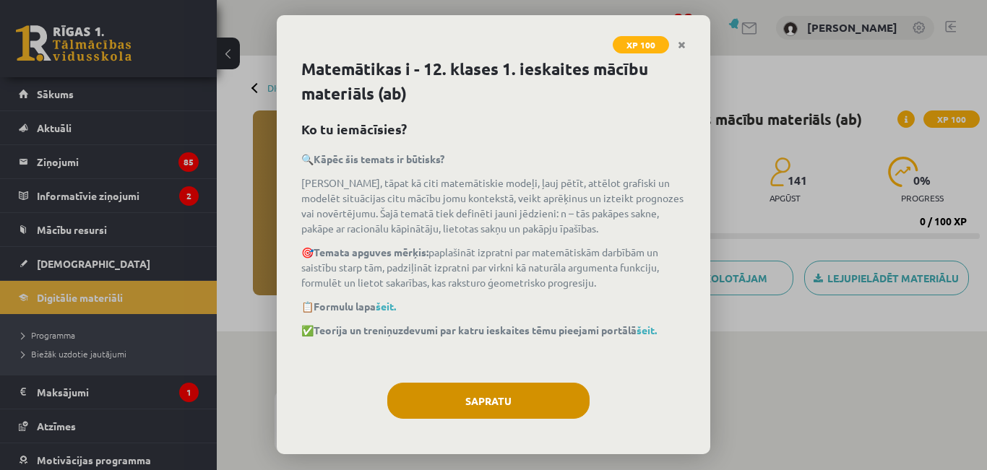
drag, startPoint x: 490, startPoint y: 413, endPoint x: 500, endPoint y: 428, distance: 18.2
click at [500, 428] on div "Matemātikas i - 12. klases 1. ieskaites mācību materiāls (ab) Ko tu iemācīsies?…" at bounding box center [493, 255] width 433 height 397
click at [500, 419] on button "Sapratu" at bounding box center [488, 401] width 202 height 36
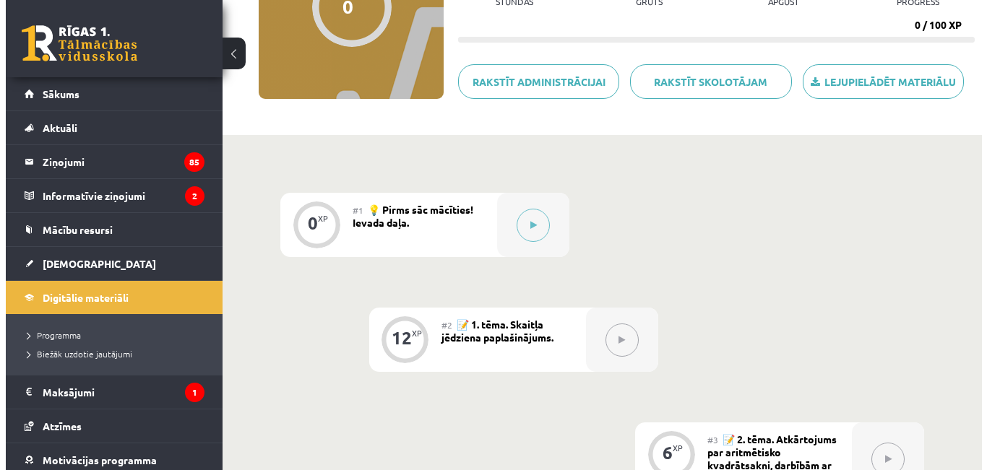
scroll to position [191, 0]
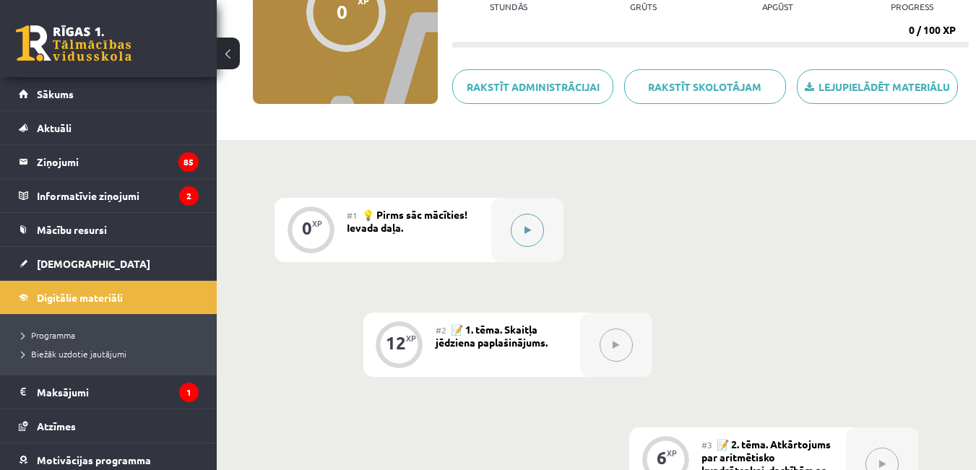
click at [516, 236] on button at bounding box center [527, 230] width 33 height 33
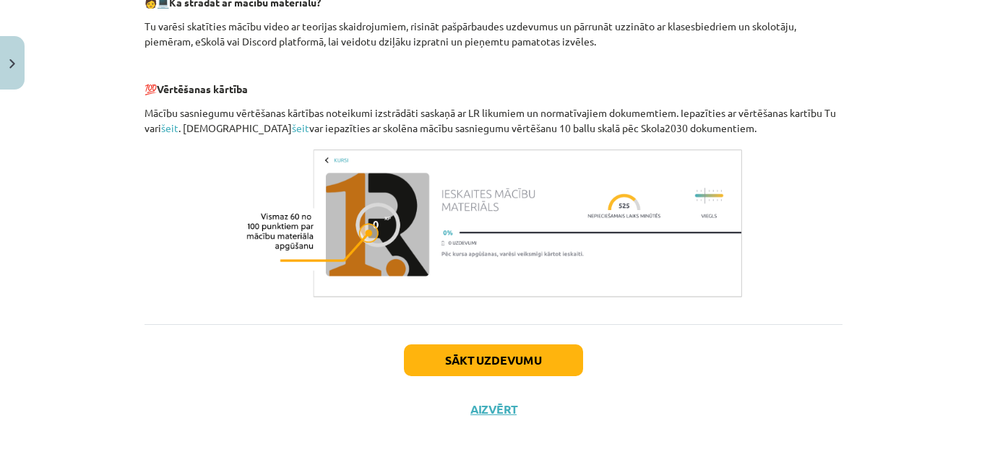
scroll to position [766, 0]
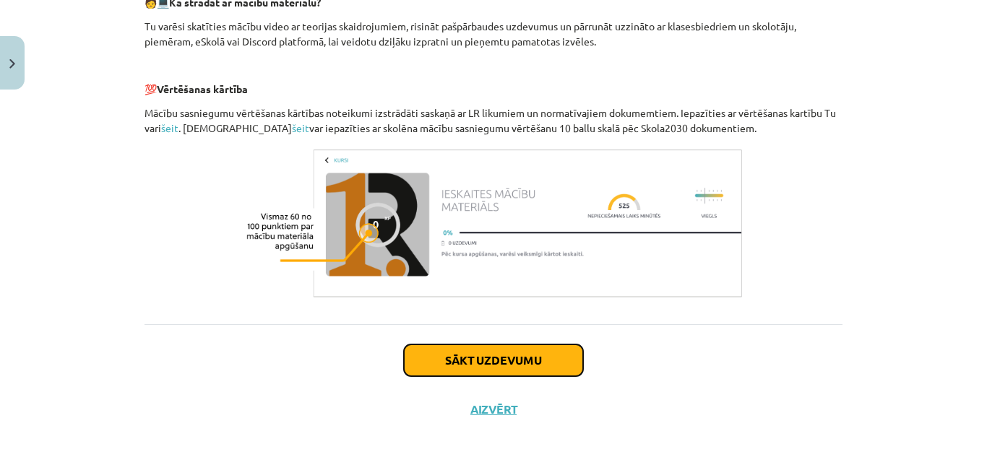
click at [543, 353] on button "Sākt uzdevumu" at bounding box center [493, 361] width 179 height 32
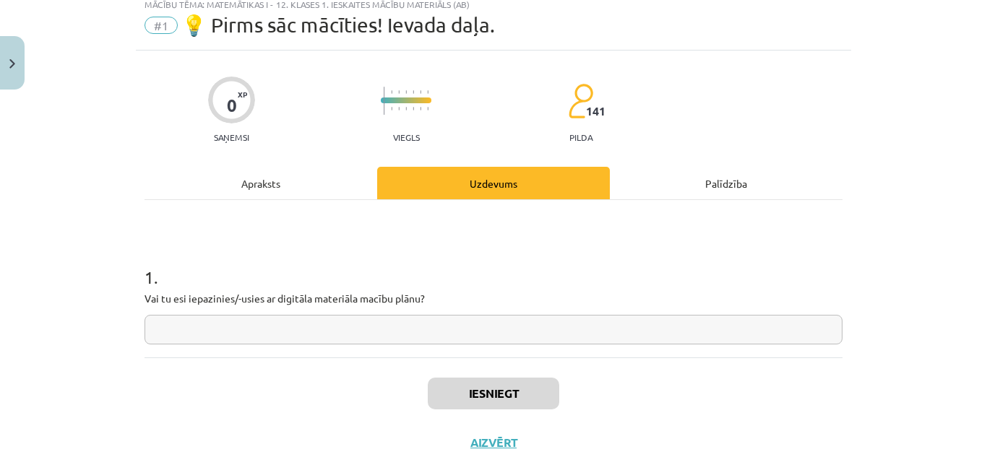
scroll to position [36, 0]
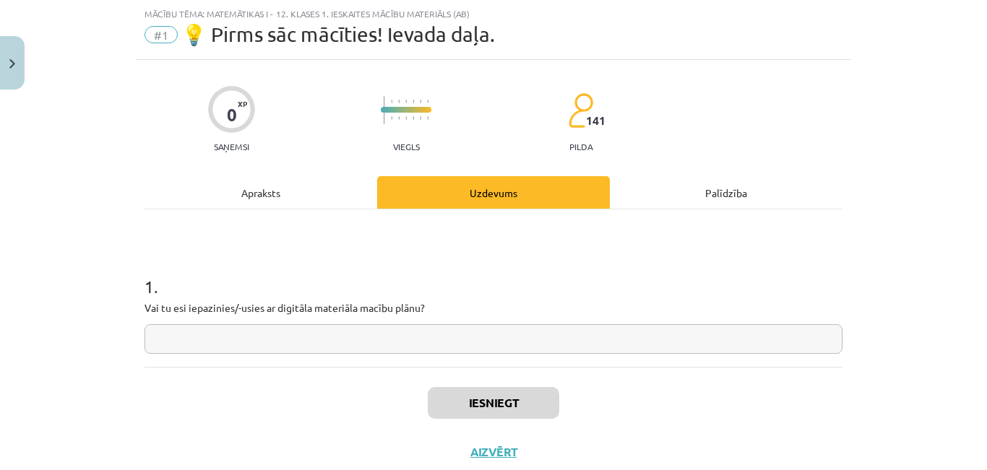
click at [522, 354] on input "text" at bounding box center [493, 339] width 698 height 30
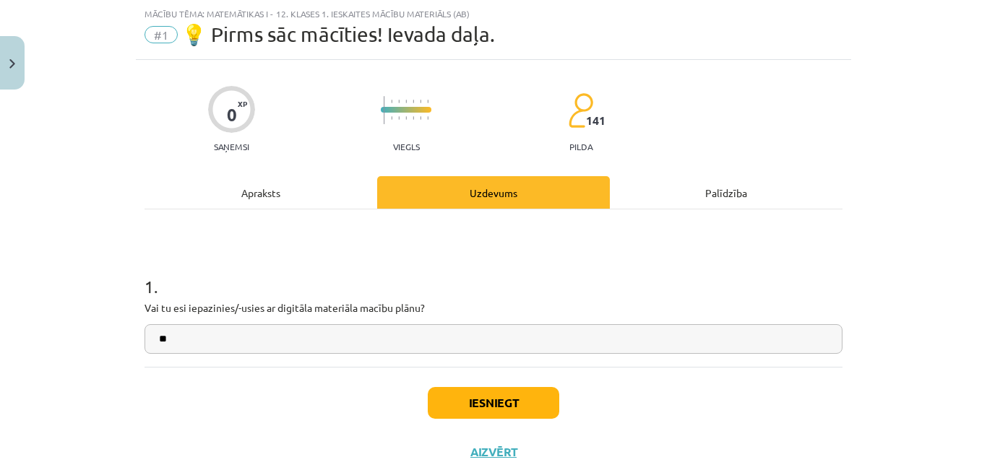
type input "**"
click at [511, 419] on button "Iesniegt" at bounding box center [493, 403] width 131 height 32
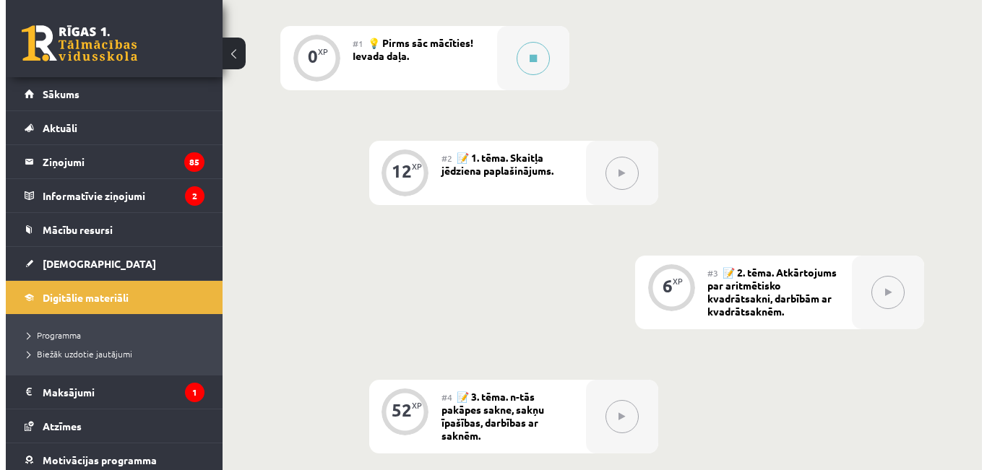
scroll to position [353, 0]
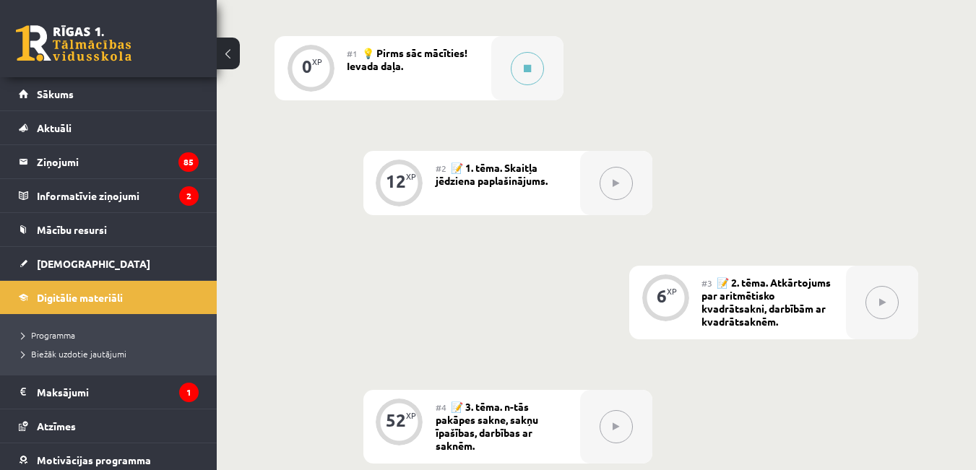
click at [615, 188] on icon at bounding box center [616, 183] width 7 height 9
click at [520, 69] on button at bounding box center [527, 68] width 33 height 33
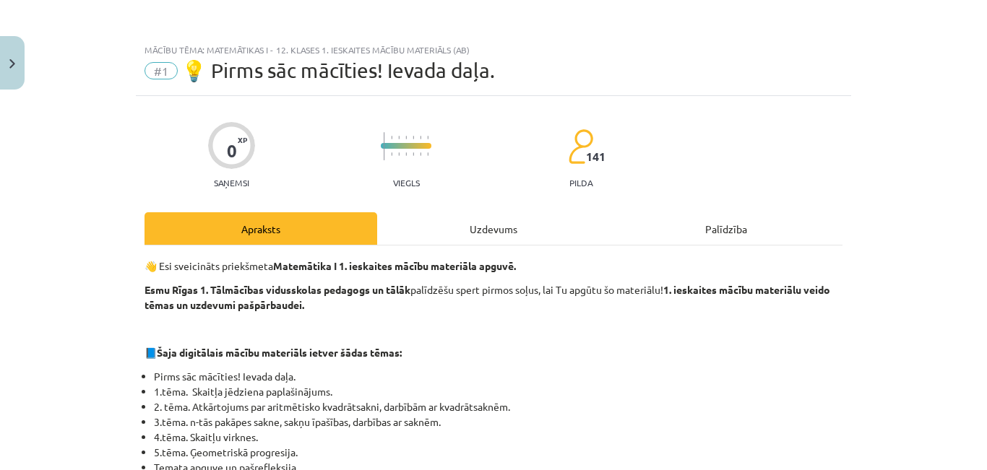
drag, startPoint x: 986, startPoint y: 44, endPoint x: 982, endPoint y: 156, distance: 112.0
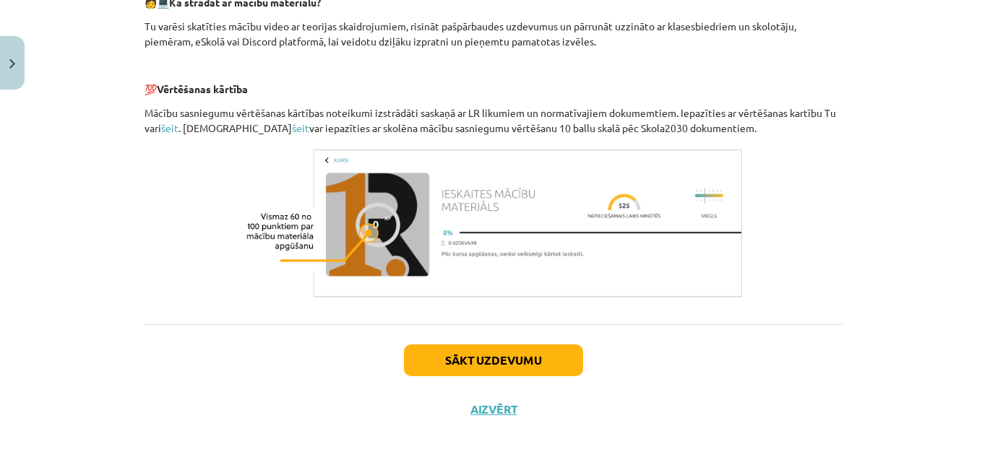
scroll to position [766, 0]
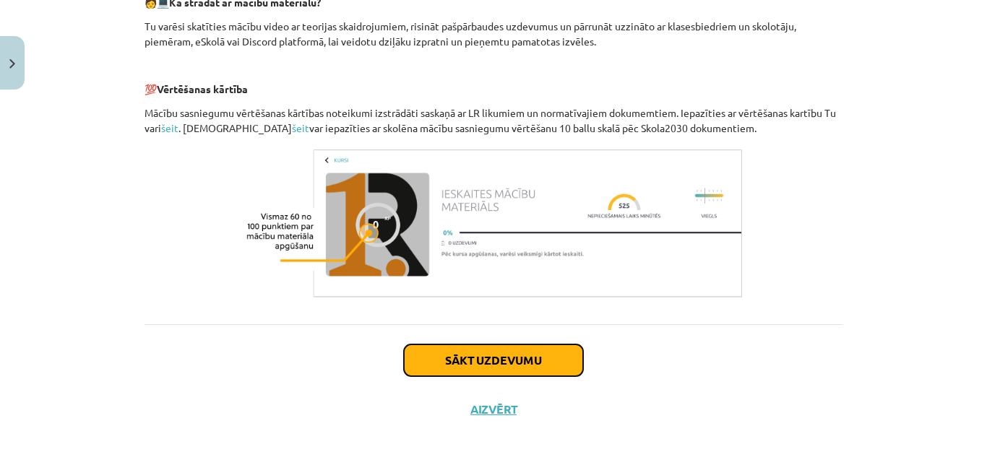
click at [559, 355] on button "Sākt uzdevumu" at bounding box center [493, 361] width 179 height 32
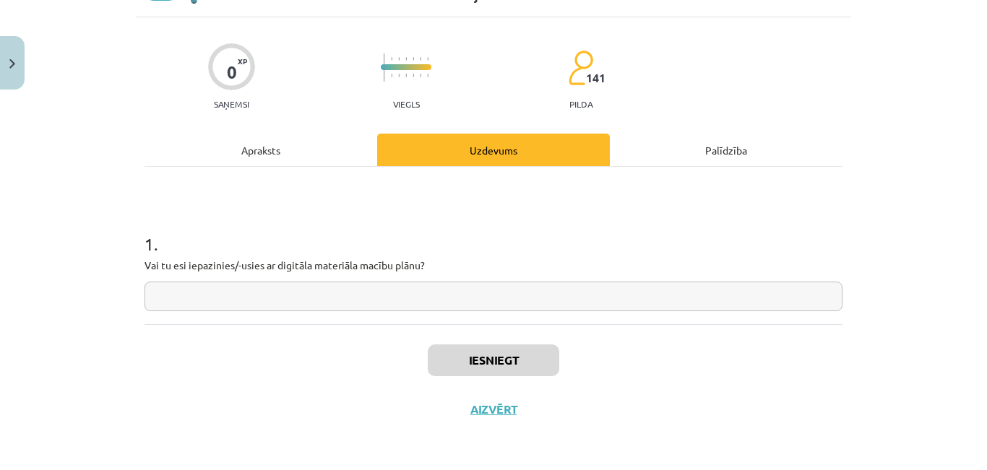
scroll to position [36, 0]
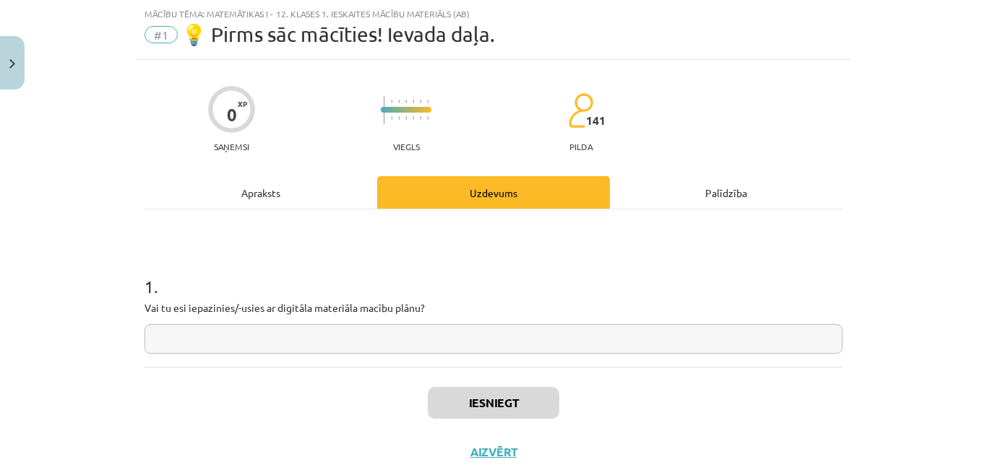
click at [534, 354] on input "text" at bounding box center [493, 339] width 698 height 30
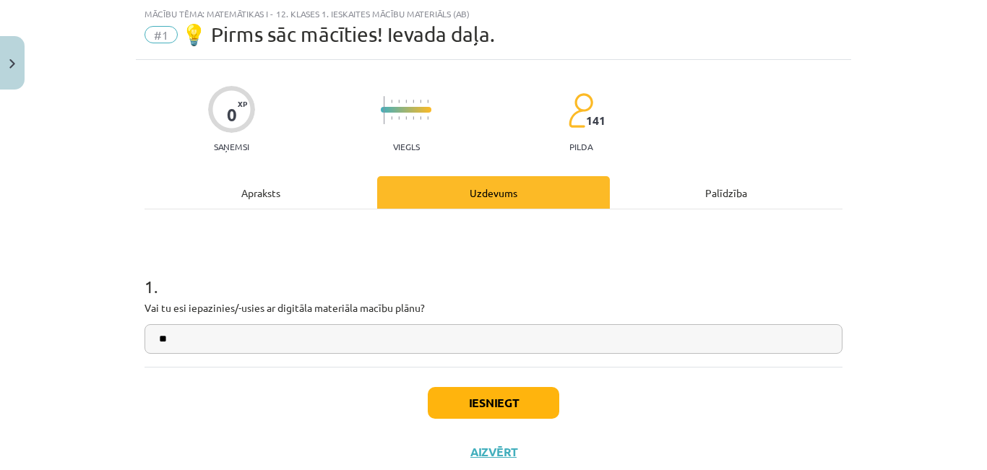
type input "**"
click at [517, 419] on button "Iesniegt" at bounding box center [493, 403] width 131 height 32
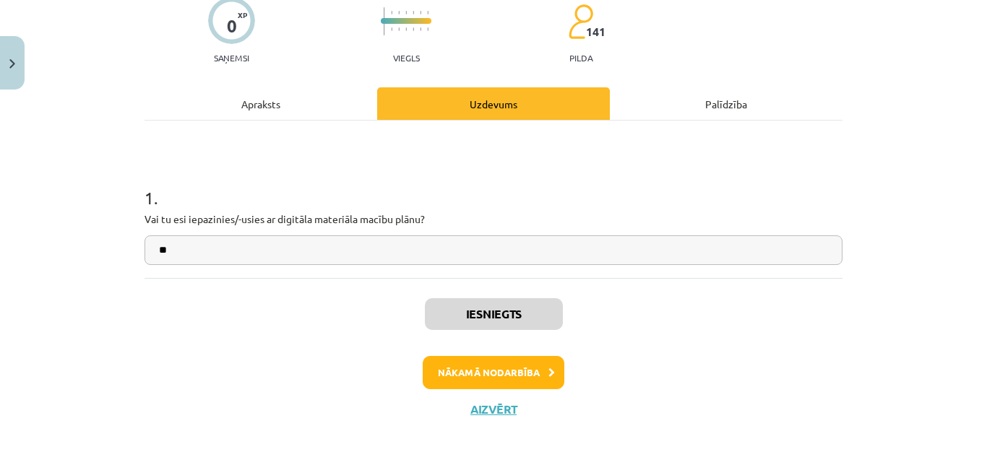
scroll to position [175, 0]
click at [523, 369] on button "Nākamā nodarbība" at bounding box center [494, 372] width 142 height 33
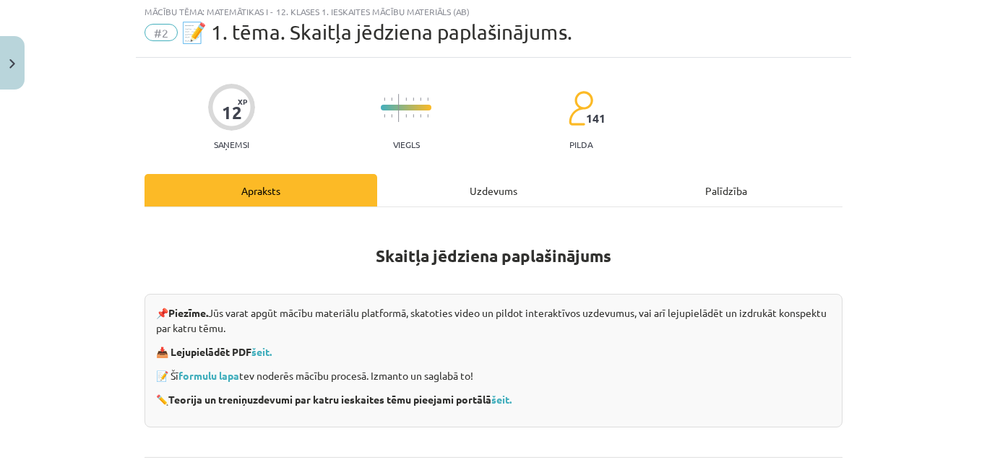
scroll to position [36, 0]
